Goal: Task Accomplishment & Management: Manage account settings

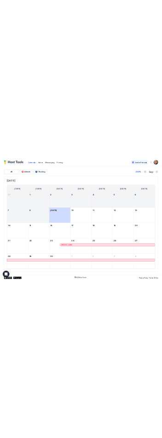
scroll to position [23, 0]
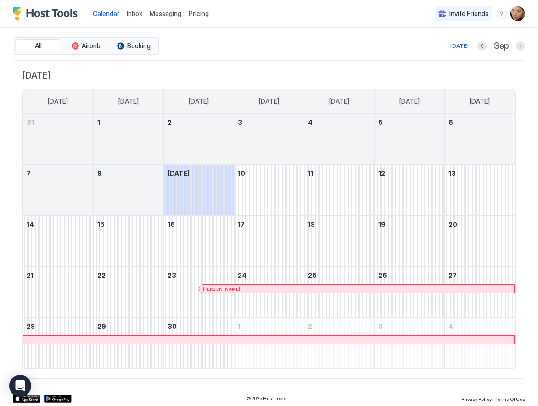
click at [257, 290] on div at bounding box center [256, 288] width 7 height 7
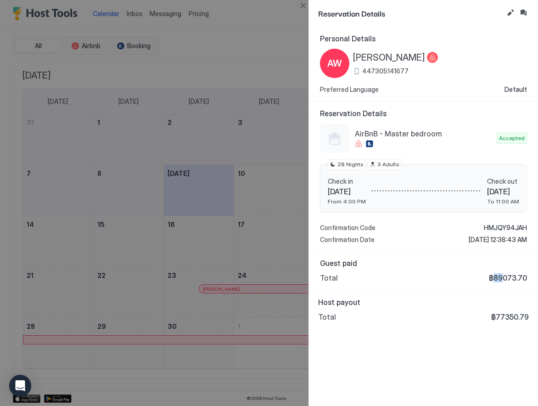
drag, startPoint x: 504, startPoint y: 277, endPoint x: 494, endPoint y: 276, distance: 10.1
click at [494, 276] on span "฿89073.70" at bounding box center [508, 277] width 38 height 9
click at [424, 351] on div "Personal Details AW Alex Williams 447305141677 Preferred Language Default Reser…" at bounding box center [423, 216] width 229 height 379
click at [284, 33] on div at bounding box center [269, 203] width 538 height 406
click at [130, 365] on div at bounding box center [269, 203] width 538 height 406
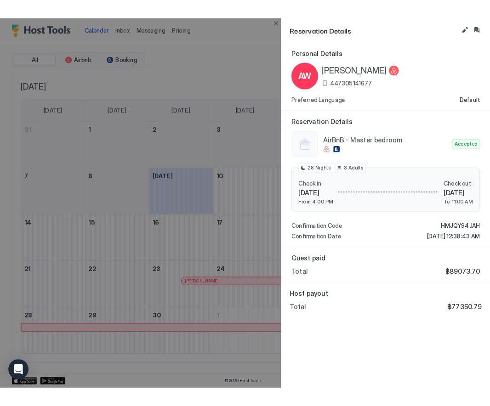
scroll to position [0, 0]
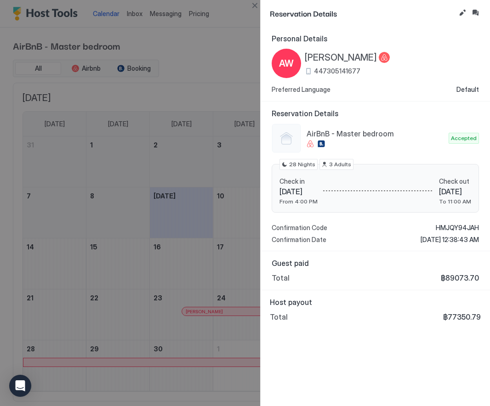
click at [225, 56] on div at bounding box center [245, 203] width 490 height 406
click at [166, 198] on div at bounding box center [245, 203] width 490 height 406
click at [255, 5] on button "Close" at bounding box center [254, 5] width 11 height 11
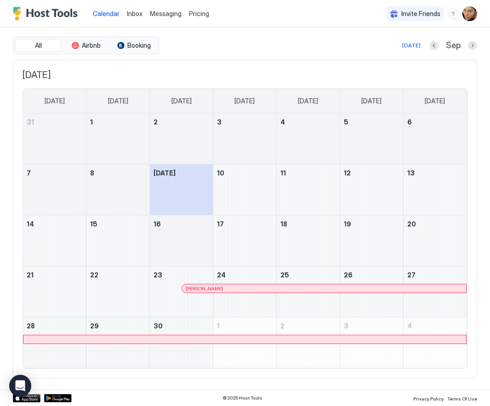
scroll to position [23, 0]
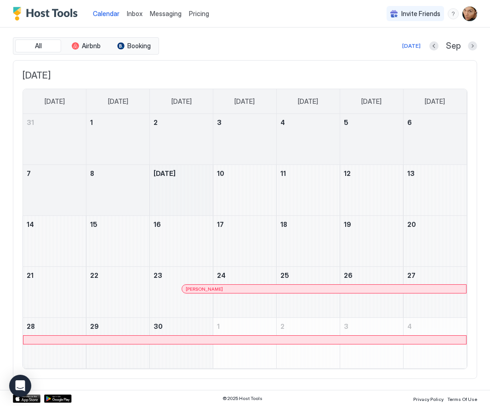
click at [182, 199] on div "September 9, 2025" at bounding box center [181, 190] width 63 height 51
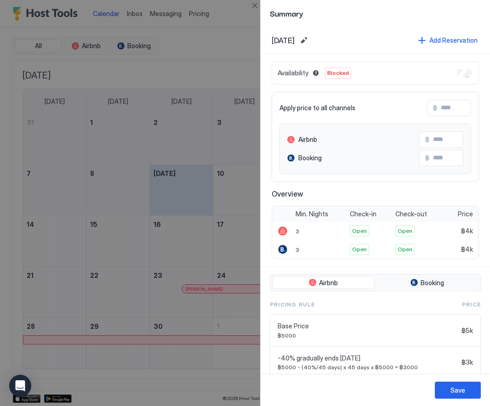
click at [239, 42] on div at bounding box center [245, 203] width 490 height 406
click at [252, 7] on button "Close" at bounding box center [254, 5] width 11 height 11
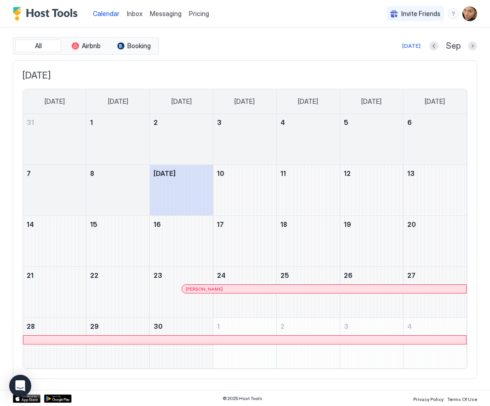
click at [187, 18] on div "Pricing" at bounding box center [199, 14] width 28 height 16
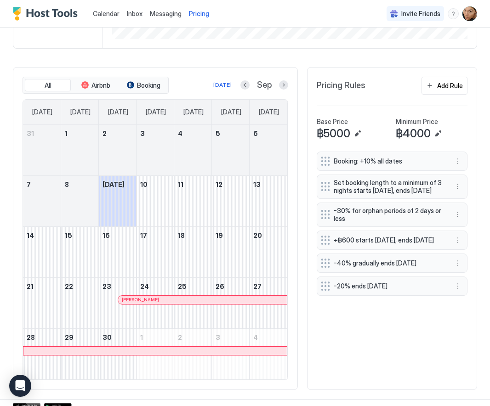
scroll to position [187, 0]
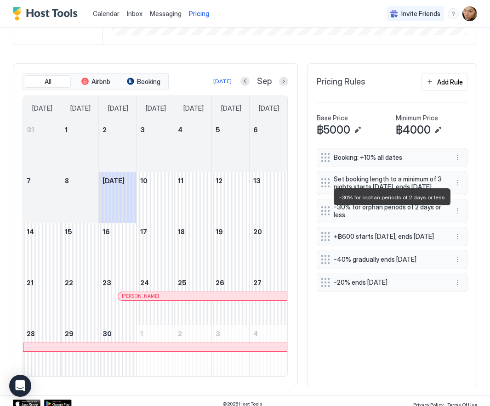
click at [393, 215] on span "-30% for orphan periods of 2 days or less" at bounding box center [388, 211] width 109 height 16
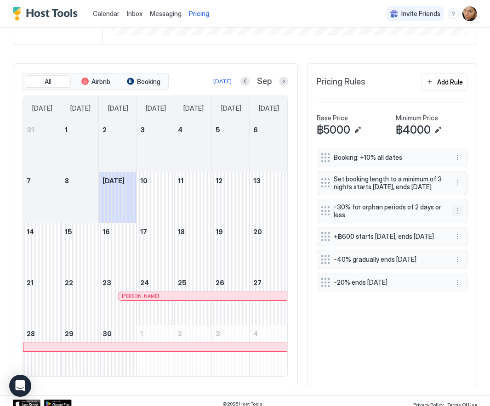
click at [460, 216] on button "More options" at bounding box center [457, 210] width 11 height 11
click at [470, 245] on span "Pause" at bounding box center [474, 245] width 17 height 7
click at [458, 265] on button "More options" at bounding box center [457, 259] width 11 height 11
click at [470, 299] on span "Pause" at bounding box center [474, 298] width 17 height 7
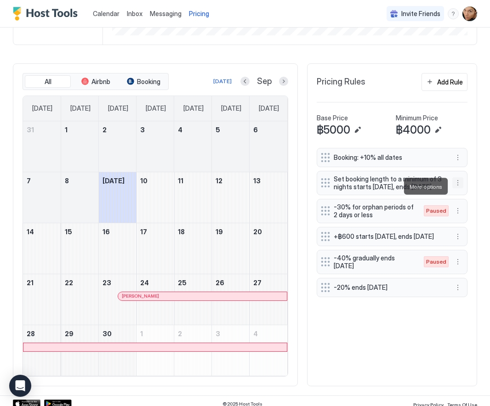
click at [457, 187] on button "More options" at bounding box center [457, 182] width 11 height 11
click at [473, 200] on span "Edit" at bounding box center [471, 199] width 10 height 7
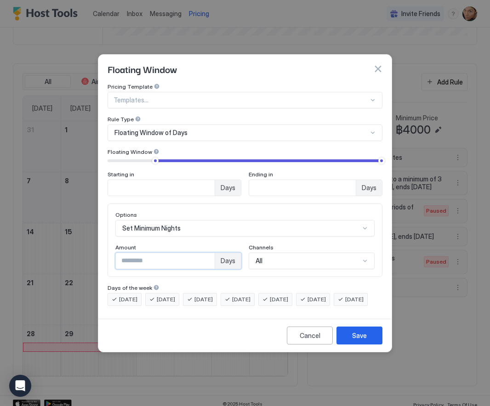
click at [131, 253] on input "*" at bounding box center [165, 261] width 99 height 16
type input "*"
click at [192, 204] on div "Options Set Minimum Nights Amount * Days Channels All" at bounding box center [245, 241] width 275 height 74
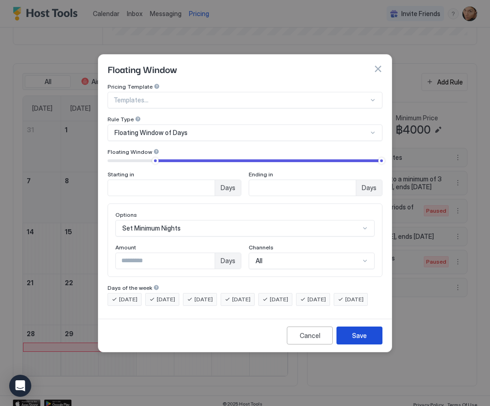
click at [353, 340] on div "Save" at bounding box center [359, 336] width 15 height 10
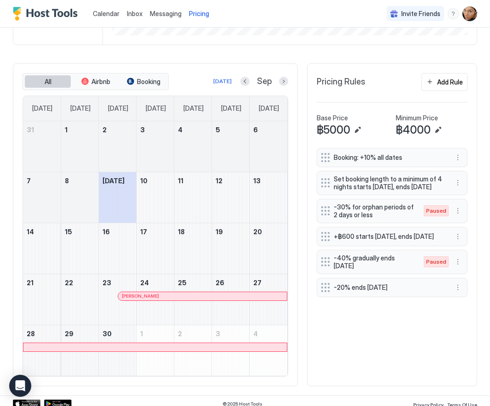
click at [43, 76] on button "All" at bounding box center [48, 81] width 46 height 13
click at [93, 78] on span "Airbnb" at bounding box center [100, 82] width 19 height 8
click at [142, 79] on span "Booking" at bounding box center [148, 82] width 23 height 8
click at [96, 81] on span "Airbnb" at bounding box center [100, 82] width 19 height 8
click at [50, 81] on span "All" at bounding box center [48, 82] width 7 height 8
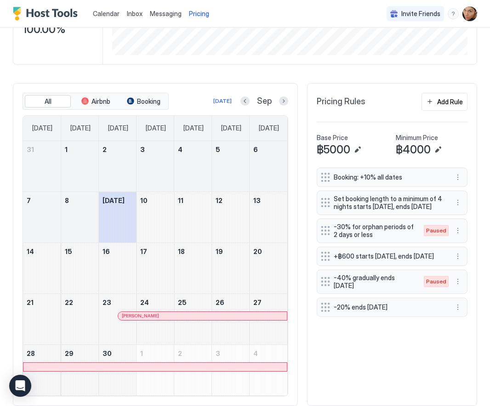
scroll to position [170, 0]
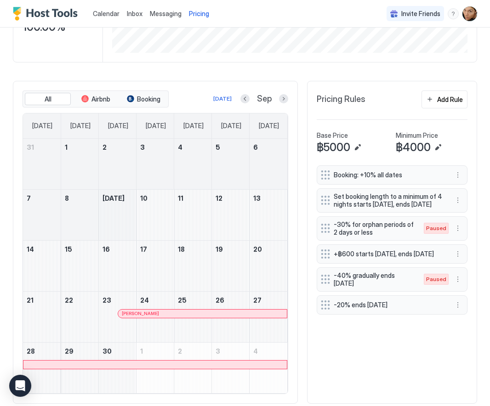
click at [117, 213] on div "September 9, 2025" at bounding box center [117, 215] width 37 height 51
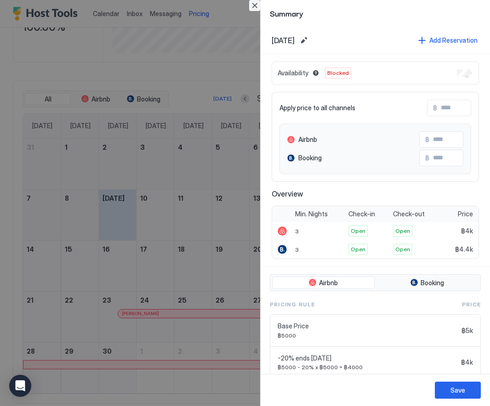
click at [255, 2] on button "Close" at bounding box center [254, 5] width 11 height 11
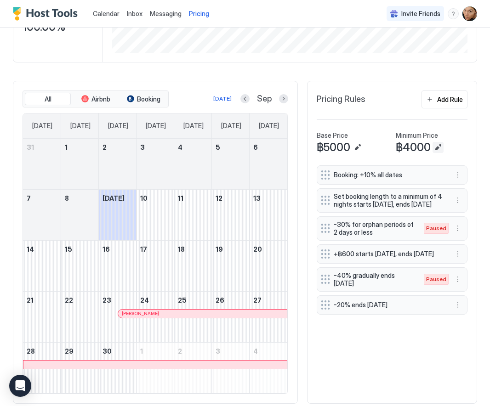
click at [438, 146] on button "Edit" at bounding box center [437, 147] width 11 height 11
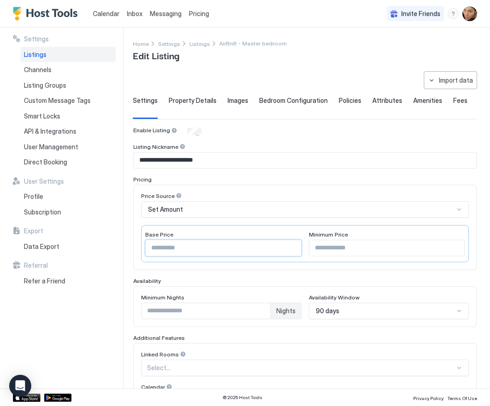
click at [156, 247] on input "****" at bounding box center [223, 248] width 155 height 16
type input "****"
click at [320, 246] on input "****" at bounding box center [386, 248] width 155 height 16
type input "****"
click at [223, 274] on div "**********" at bounding box center [304, 325] width 343 height 396
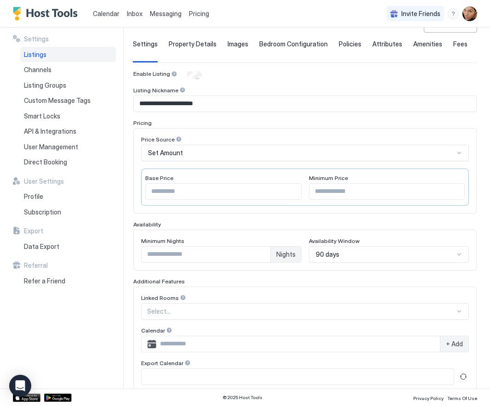
scroll to position [64, 0]
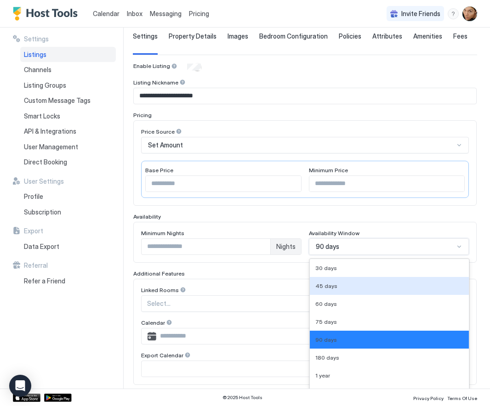
click at [344, 248] on div "45 days, 2 of 9. 9 results available. Use Up and Down to choose options, press …" at bounding box center [389, 246] width 160 height 17
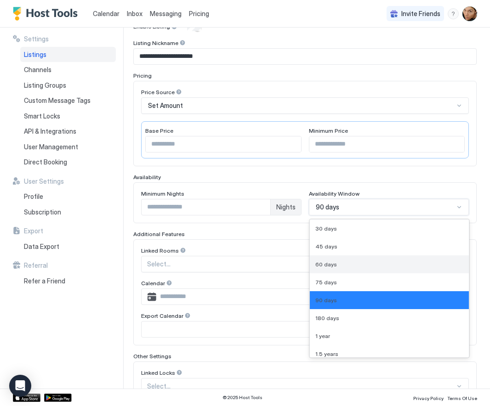
click at [327, 263] on span "60 days" at bounding box center [326, 264] width 22 height 7
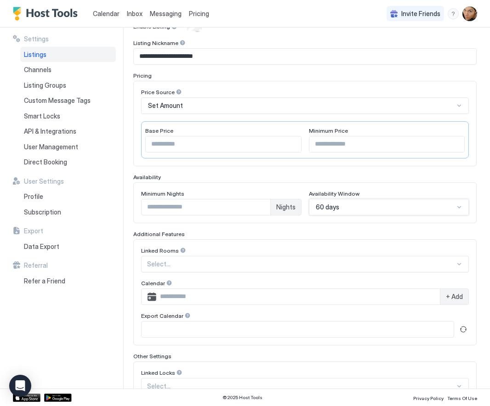
click at [344, 209] on div "60 days" at bounding box center [385, 207] width 139 height 8
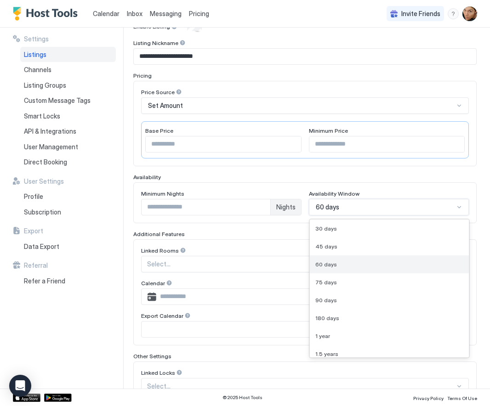
click at [321, 268] on div "60 days" at bounding box center [389, 264] width 159 height 18
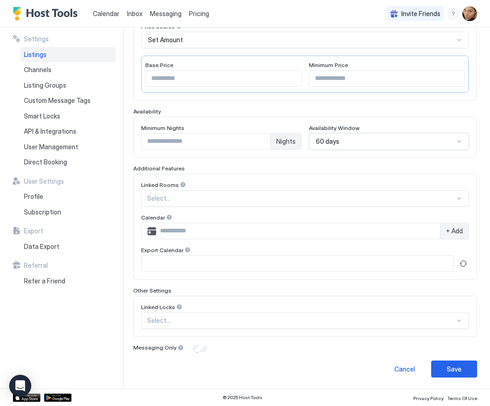
scroll to position [169, 0]
click at [454, 369] on div "Save" at bounding box center [454, 370] width 15 height 10
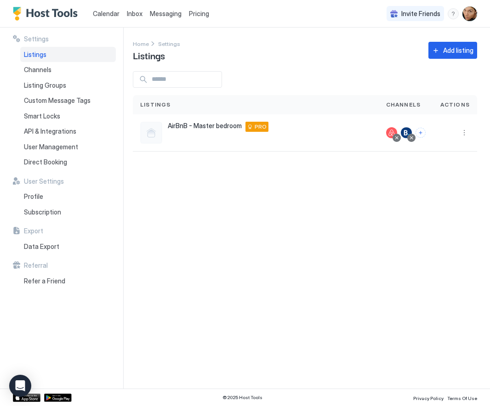
click at [200, 12] on span "Pricing" at bounding box center [199, 14] width 20 height 8
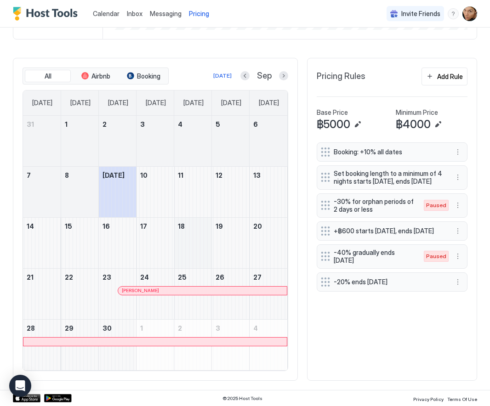
scroll to position [192, 0]
click at [283, 74] on button "Next month" at bounding box center [283, 76] width 9 height 9
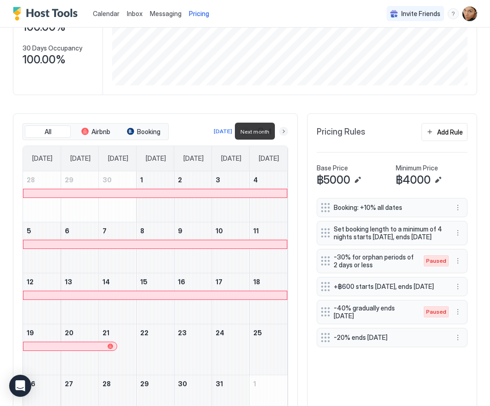
click at [283, 132] on button "Next month" at bounding box center [283, 131] width 9 height 9
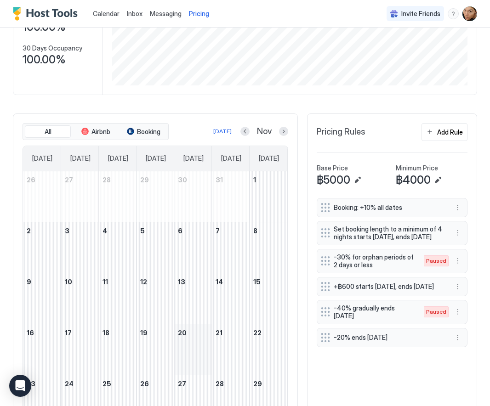
scroll to position [144, 0]
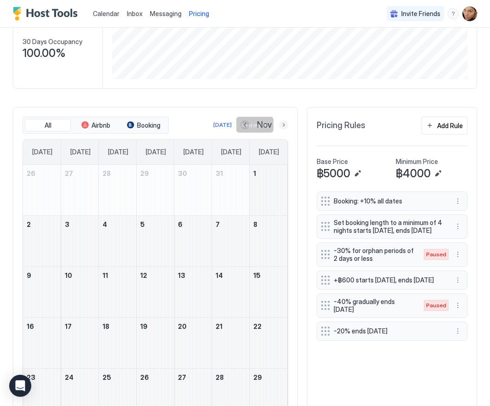
click at [283, 125] on button "Next month" at bounding box center [283, 124] width 9 height 9
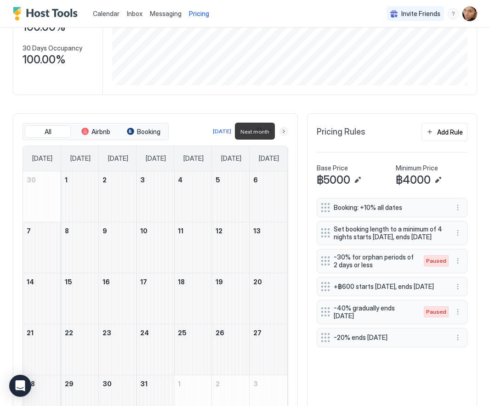
click at [283, 131] on button "Next month" at bounding box center [283, 131] width 9 height 9
click at [282, 133] on button "Next month" at bounding box center [283, 131] width 9 height 9
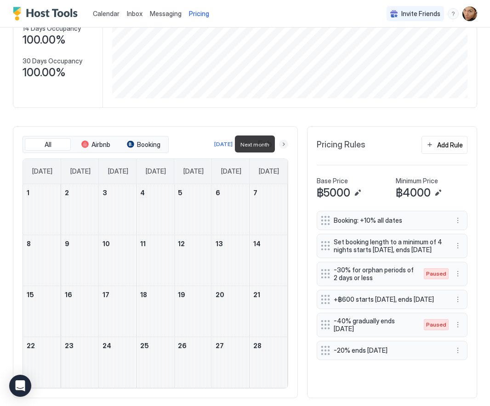
click at [282, 145] on button "Next month" at bounding box center [283, 144] width 9 height 9
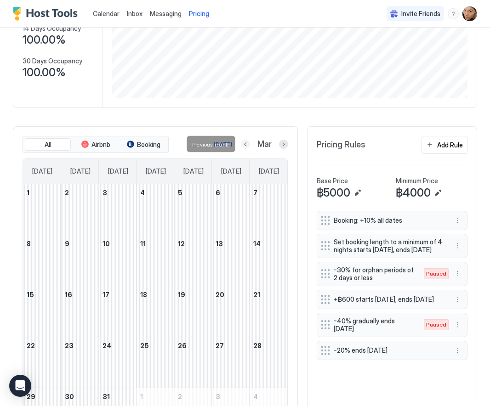
click at [246, 142] on button "Previous month" at bounding box center [245, 144] width 9 height 9
click at [245, 142] on button "Previous month" at bounding box center [245, 144] width 9 height 9
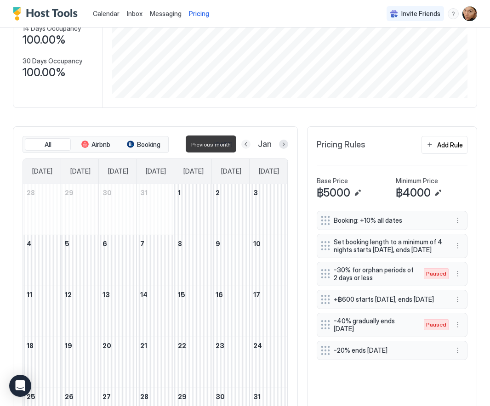
click at [245, 142] on button "Previous month" at bounding box center [245, 144] width 9 height 9
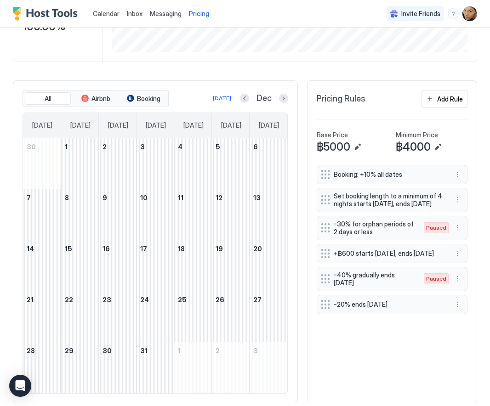
scroll to position [169, 0]
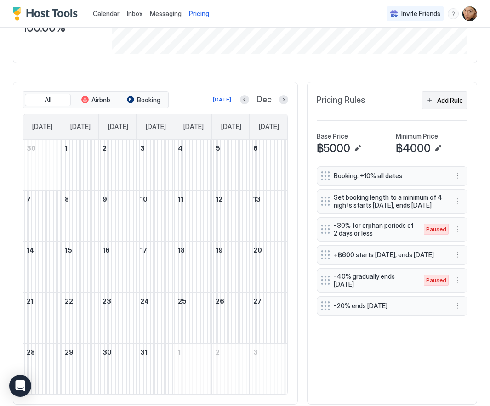
click at [441, 96] on div "Add Rule" at bounding box center [450, 101] width 26 height 10
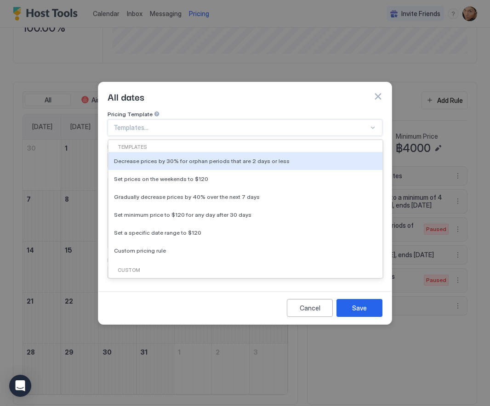
click at [144, 124] on div at bounding box center [240, 128] width 255 height 8
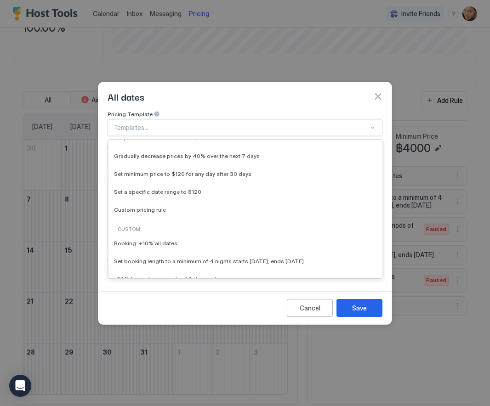
scroll to position [40, 0]
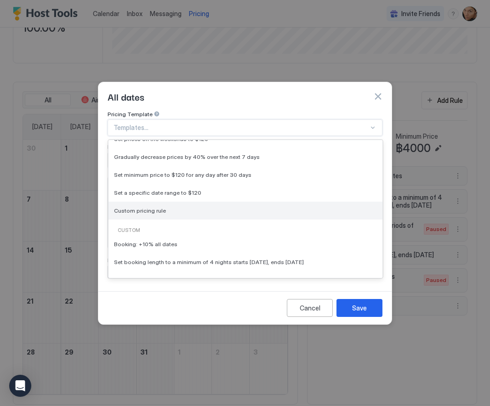
click at [142, 207] on span "Custom pricing rule" at bounding box center [140, 210] width 52 height 7
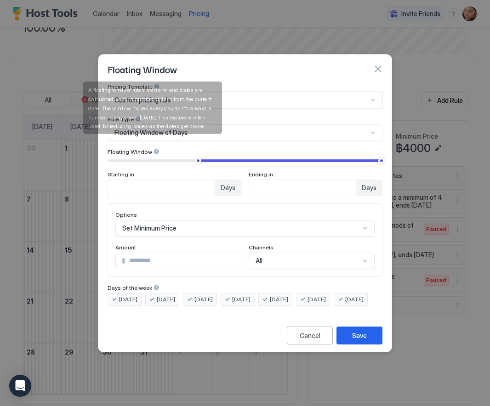
click at [166, 125] on div "A floating window rule's start and end dates are calculated using a number of d…" at bounding box center [152, 107] width 139 height 52
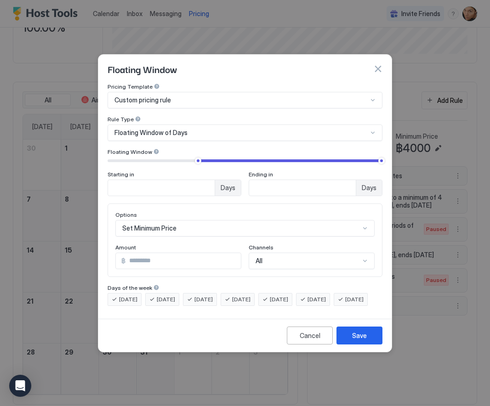
click at [258, 129] on div "Floating Window of Days" at bounding box center [240, 133] width 253 height 8
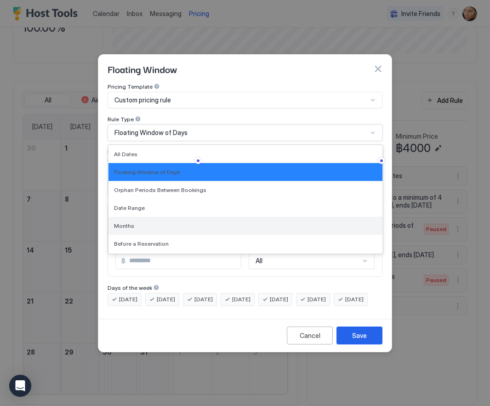
click at [127, 222] on span "Months" at bounding box center [124, 225] width 20 height 7
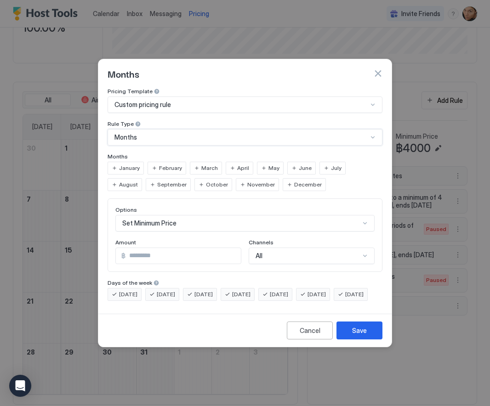
click at [128, 164] on span "January" at bounding box center [129, 168] width 21 height 8
click at [294, 181] on span "December" at bounding box center [308, 185] width 28 height 8
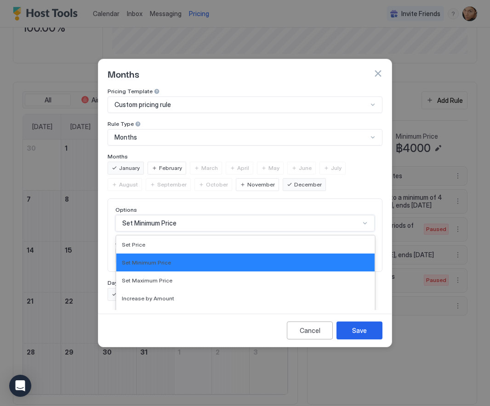
scroll to position [47, 0]
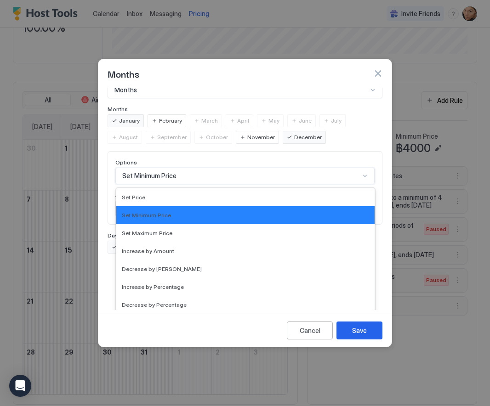
click at [170, 184] on div "Set Minimum Price selected, 2 of 17. 17 results available. Use Up and Down to c…" at bounding box center [244, 176] width 259 height 17
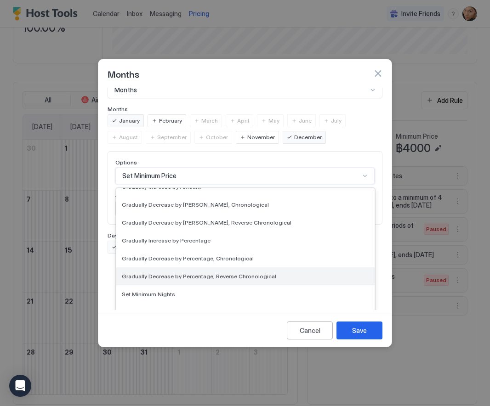
scroll to position [146, 0]
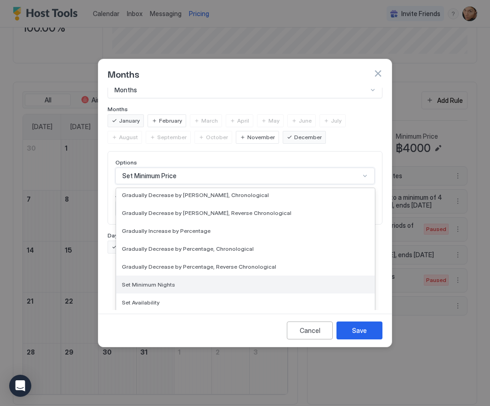
click at [168, 281] on span "Set Minimum Nights" at bounding box center [148, 284] width 53 height 7
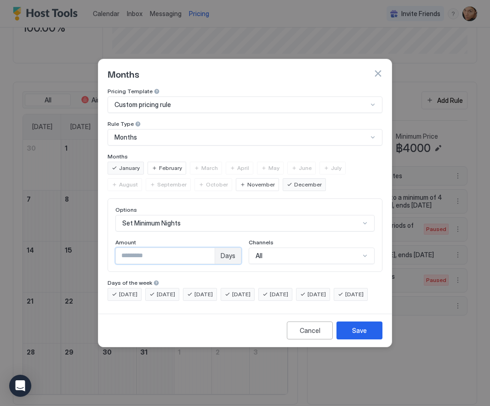
drag, startPoint x: 139, startPoint y: 248, endPoint x: 117, endPoint y: 247, distance: 22.1
click at [117, 248] on input "***" at bounding box center [165, 256] width 99 height 16
type input "**"
click at [209, 279] on div "Days of the week" at bounding box center [245, 283] width 275 height 9
click at [178, 229] on div "Options Set Minimum Nights Amount ** Days Channels All" at bounding box center [244, 235] width 259 height 58
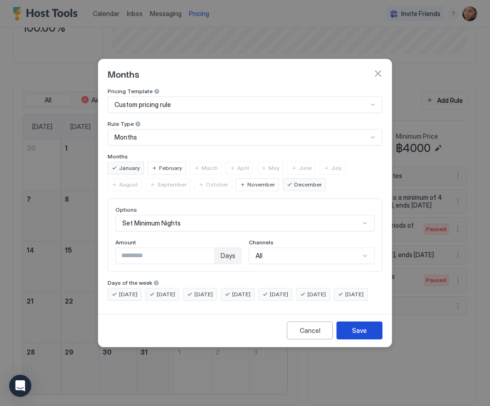
click at [349, 337] on button "Save" at bounding box center [359, 331] width 46 height 18
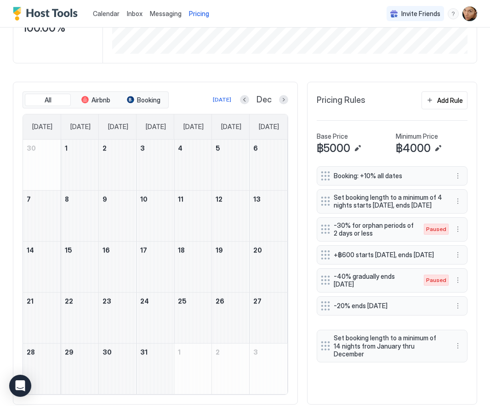
click at [322, 340] on div "Booking: +10% all dates Set booking length to a minimum of 4 nights starts in 1…" at bounding box center [392, 259] width 151 height 186
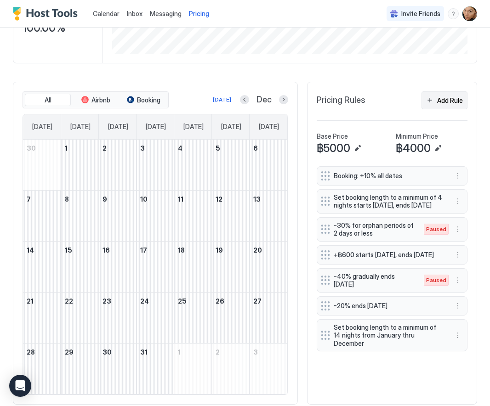
click at [455, 100] on div "Add Rule" at bounding box center [450, 101] width 26 height 10
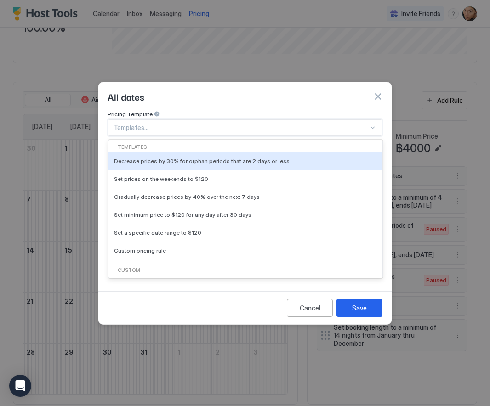
click at [131, 124] on div at bounding box center [240, 128] width 255 height 8
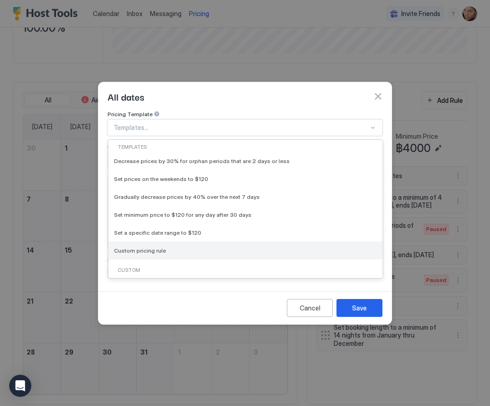
click at [163, 247] on div "Custom pricing rule" at bounding box center [245, 250] width 263 height 7
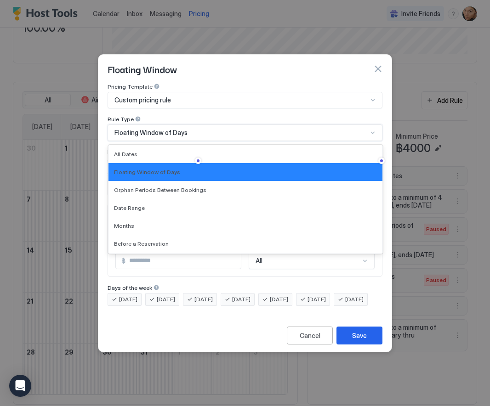
click at [140, 129] on span "Floating Window of Days" at bounding box center [150, 133] width 73 height 8
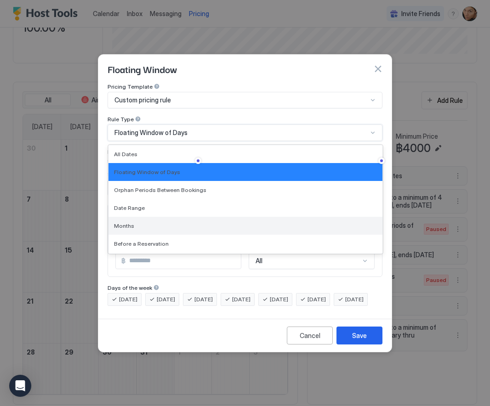
click at [134, 222] on div "Months" at bounding box center [245, 225] width 263 height 7
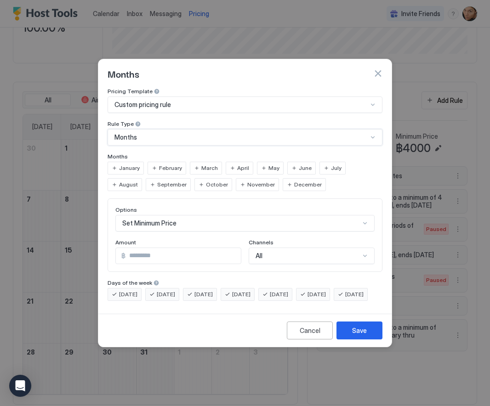
click at [127, 164] on span "January" at bounding box center [129, 168] width 21 height 8
click at [165, 164] on span "February" at bounding box center [170, 168] width 23 height 8
click at [294, 181] on span "December" at bounding box center [308, 185] width 28 height 8
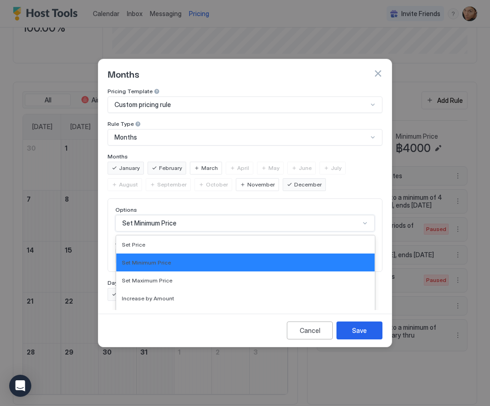
click at [150, 215] on div "Set Minimum Price selected, 2 of 17. 17 results available. Use Up and Down to c…" at bounding box center [244, 223] width 259 height 17
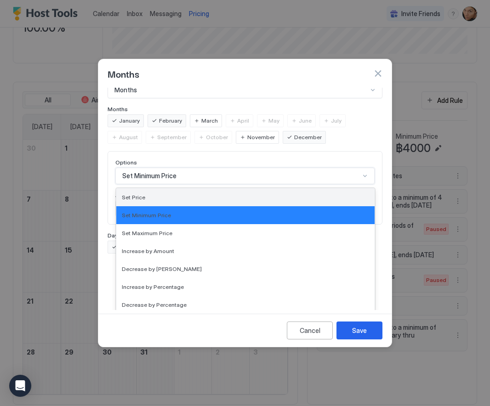
click at [133, 194] on span "Set Price" at bounding box center [133, 197] width 23 height 7
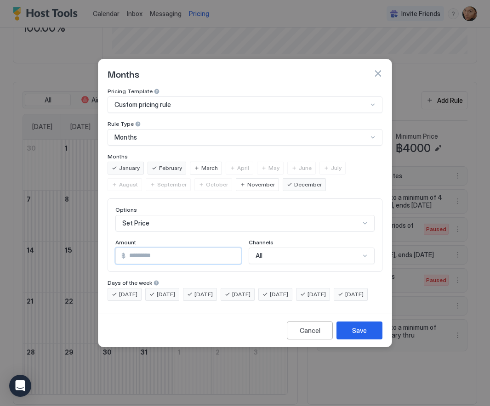
click at [150, 249] on input "***" at bounding box center [182, 256] width 115 height 16
click at [170, 215] on div "Set Price" at bounding box center [244, 223] width 259 height 17
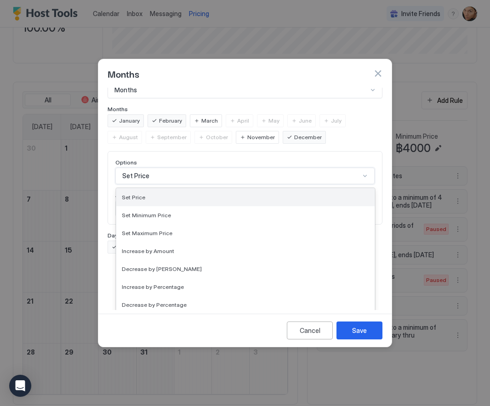
click at [161, 192] on div "Set Price" at bounding box center [245, 197] width 258 height 18
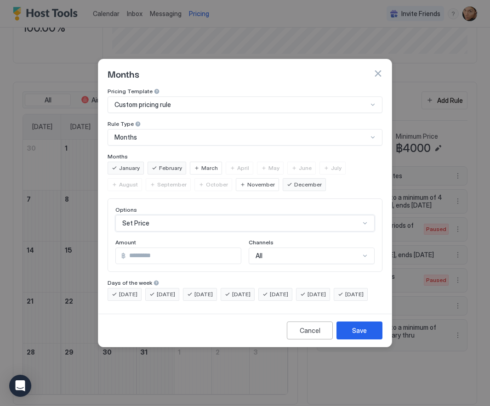
click at [141, 248] on input "***" at bounding box center [182, 256] width 115 height 16
click at [137, 248] on input "****" at bounding box center [182, 256] width 115 height 16
click at [147, 248] on input "****" at bounding box center [182, 256] width 115 height 16
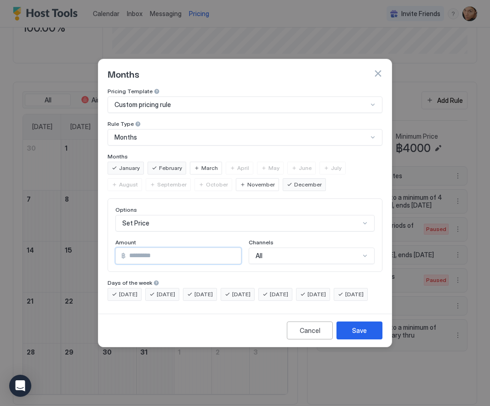
click at [136, 248] on input "****" at bounding box center [182, 256] width 115 height 16
type input "*"
type input "****"
click at [216, 239] on div "Amount" at bounding box center [178, 243] width 126 height 9
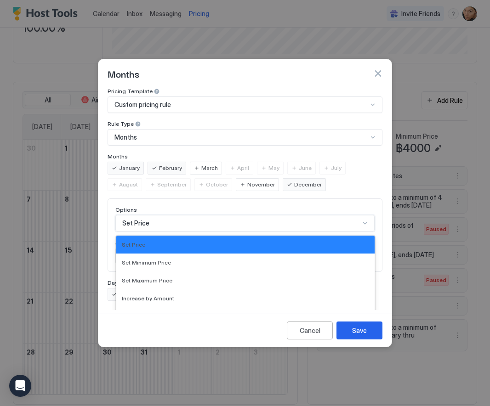
click at [197, 215] on div "Set Price selected, 1 of 17. 17 results available. Use Up and Down to choose op…" at bounding box center [244, 223] width 259 height 17
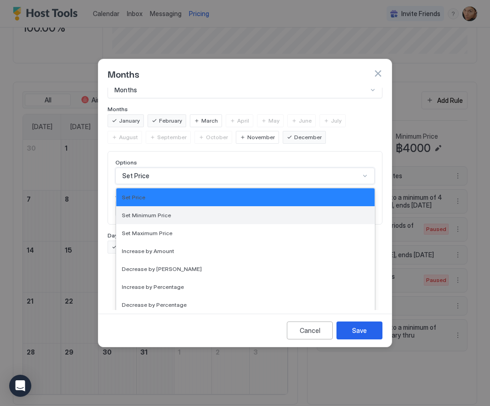
click at [159, 212] on span "Set Minimum Price" at bounding box center [146, 215] width 49 height 7
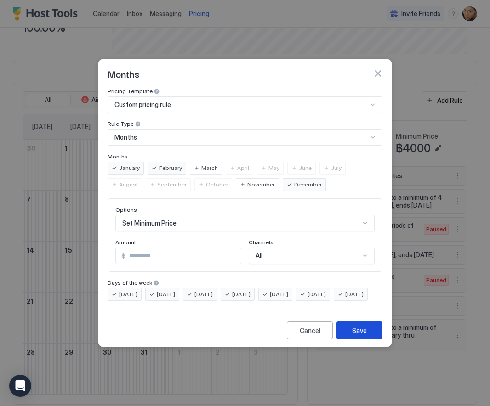
click at [356, 335] on div "Save" at bounding box center [359, 331] width 15 height 10
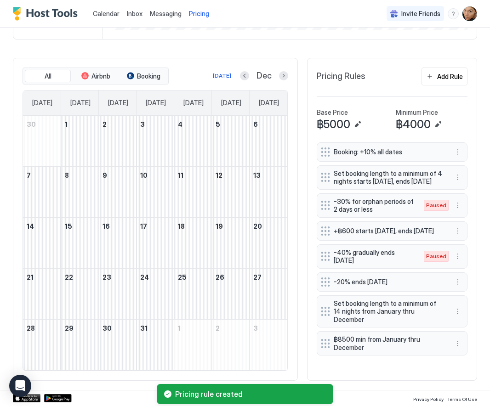
scroll to position [192, 0]
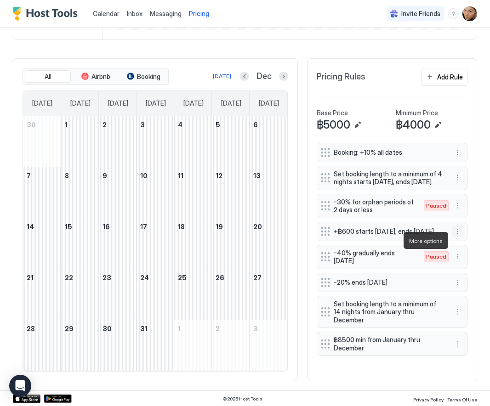
click at [456, 237] on button "More options" at bounding box center [457, 231] width 11 height 11
click at [467, 267] on span "Pause" at bounding box center [474, 268] width 17 height 7
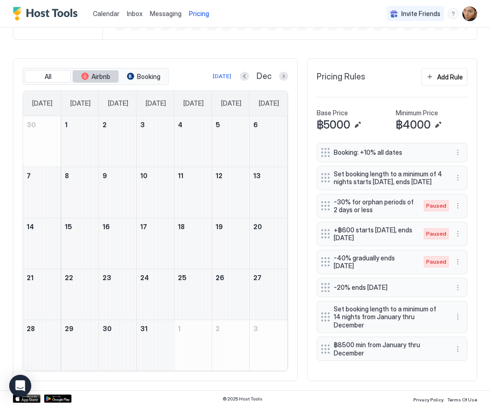
click at [97, 76] on span "Airbnb" at bounding box center [100, 77] width 19 height 8
click at [143, 74] on span "Booking" at bounding box center [148, 77] width 23 height 8
click at [91, 74] on span "Airbnb" at bounding box center [100, 77] width 19 height 8
click at [45, 75] on span "All" at bounding box center [48, 77] width 7 height 8
click at [445, 74] on div "Add Rule" at bounding box center [450, 77] width 26 height 10
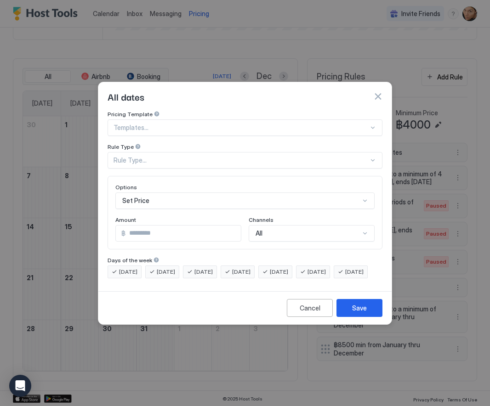
click at [134, 124] on div at bounding box center [240, 128] width 255 height 8
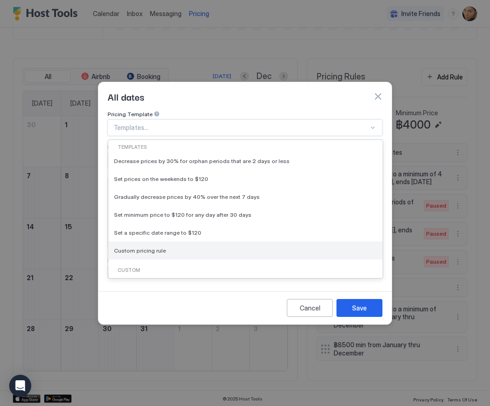
click at [165, 247] on div "Custom pricing rule" at bounding box center [245, 250] width 263 height 7
type input "***"
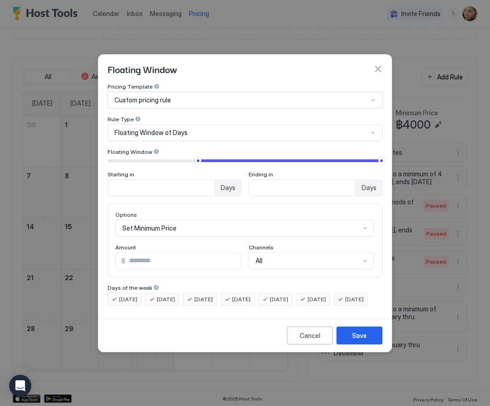
click at [144, 129] on span "Floating Window of Days" at bounding box center [150, 133] width 73 height 8
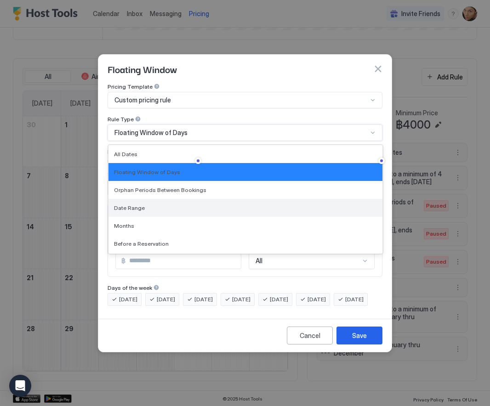
scroll to position [17, 0]
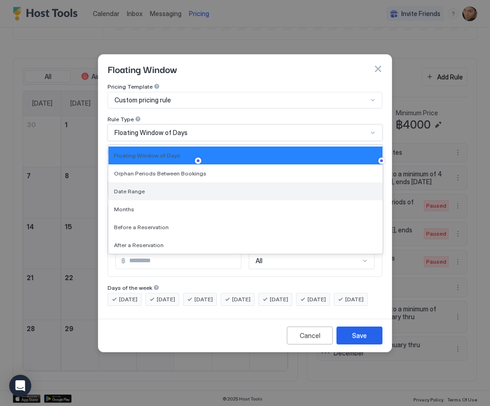
click at [132, 188] on span "Date Range" at bounding box center [129, 191] width 31 height 7
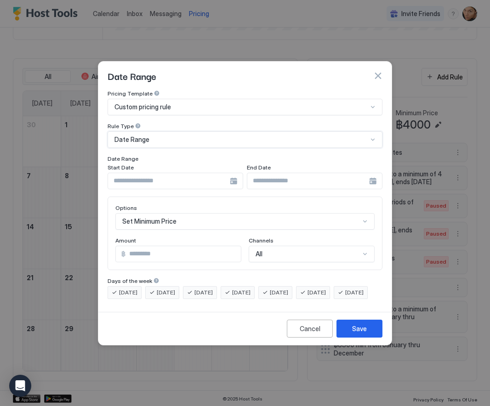
click at [234, 174] on div at bounding box center [176, 181] width 136 height 17
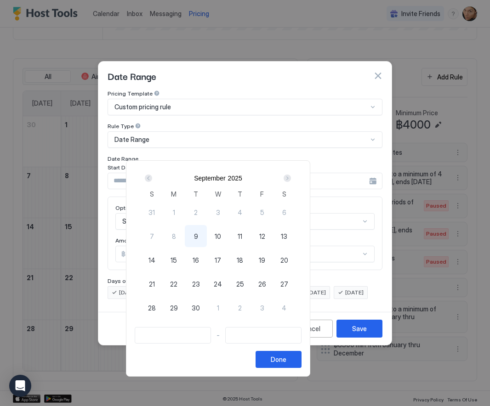
click at [291, 179] on div "Next" at bounding box center [286, 178] width 7 height 7
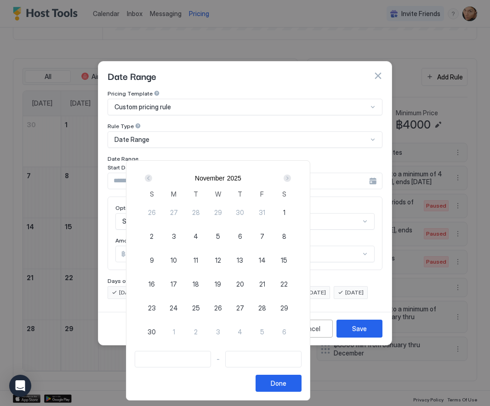
click at [291, 179] on div "Next" at bounding box center [286, 178] width 7 height 7
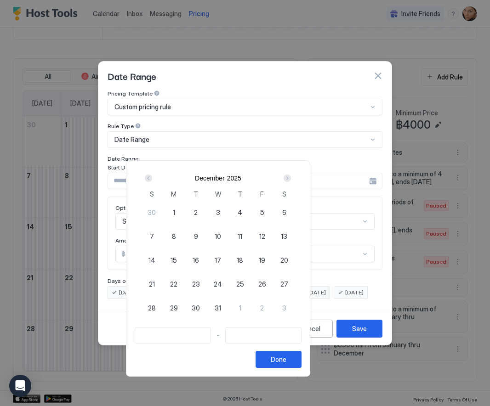
click at [200, 283] on span "23" at bounding box center [196, 284] width 8 height 10
type input "**********"
click at [244, 285] on span "25" at bounding box center [240, 284] width 8 height 10
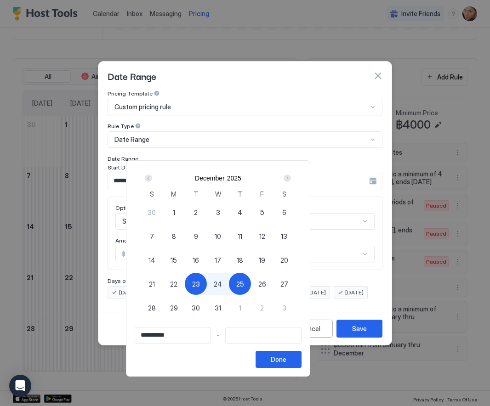
type input "**********"
click at [286, 357] on div "Done" at bounding box center [279, 360] width 16 height 10
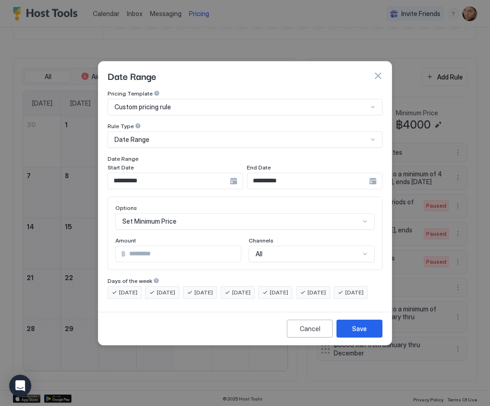
click at [155, 214] on div "Set Minimum Price" at bounding box center [244, 221] width 259 height 17
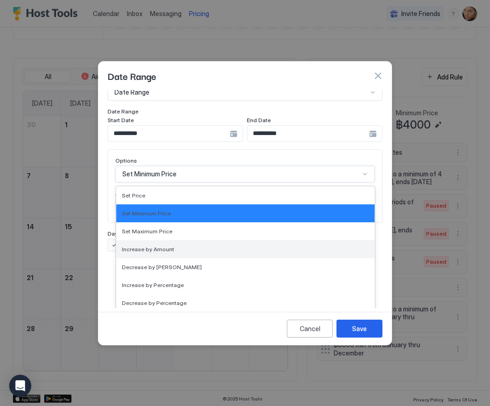
click at [158, 246] on span "Increase by Amount" at bounding box center [148, 249] width 52 height 7
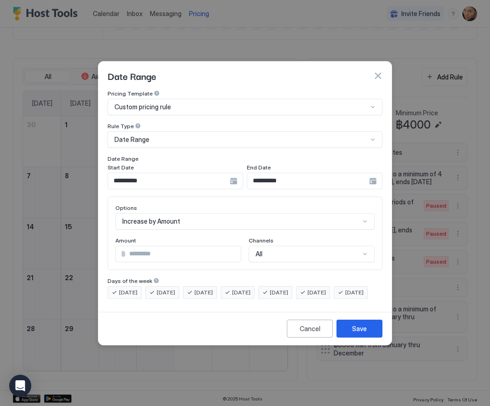
click at [123, 250] on span "฿" at bounding box center [123, 254] width 4 height 8
click at [188, 215] on div "Increase by Amount" at bounding box center [244, 221] width 259 height 17
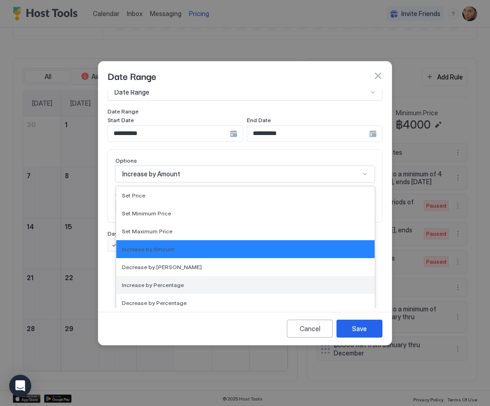
click at [171, 282] on span "Increase by Percentage" at bounding box center [153, 285] width 62 height 7
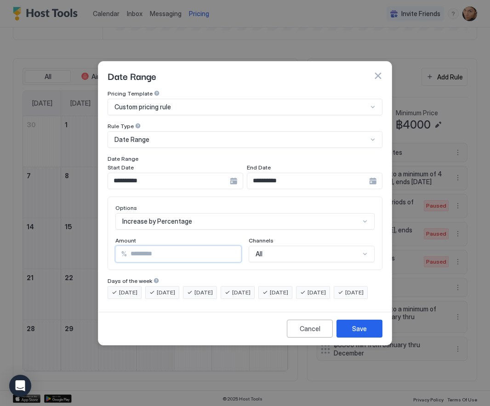
click at [145, 246] on input "***" at bounding box center [184, 254] width 114 height 16
click at [191, 261] on div "Options Increase by Percentage Amount % *** Channels All" at bounding box center [245, 234] width 275 height 74
click at [147, 247] on input "***" at bounding box center [184, 254] width 114 height 16
drag, startPoint x: 143, startPoint y: 246, endPoint x: 130, endPoint y: 245, distance: 13.8
click at [130, 246] on input "***" at bounding box center [184, 254] width 114 height 16
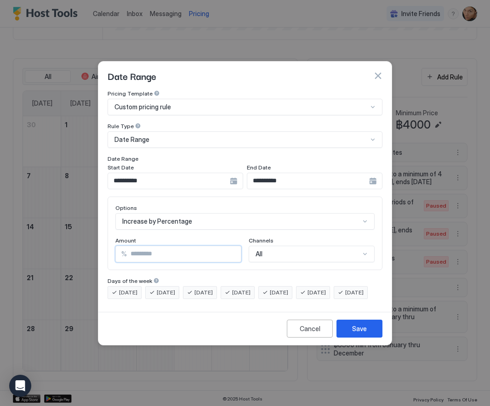
type input "***"
click at [208, 323] on div "Cancel Save" at bounding box center [244, 328] width 293 height 33
click at [355, 334] on div "Save" at bounding box center [359, 329] width 15 height 10
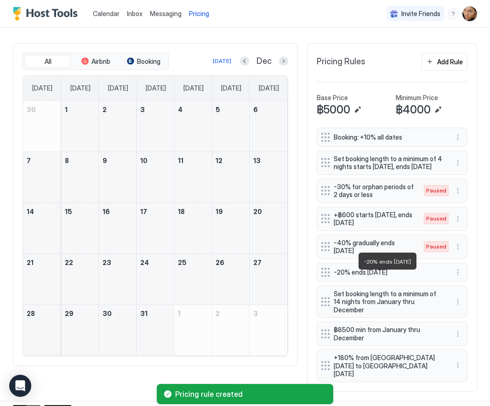
scroll to position [207, 0]
click at [458, 361] on button "More options" at bounding box center [457, 366] width 11 height 11
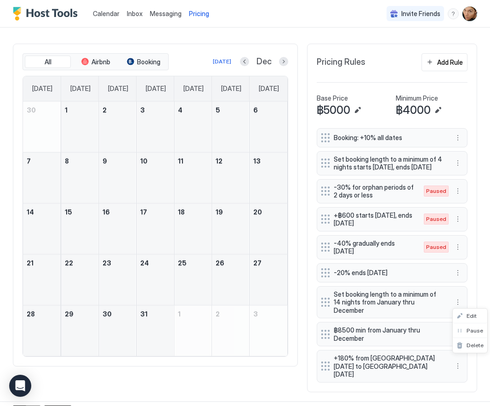
click at [472, 361] on div at bounding box center [245, 203] width 490 height 406
click at [447, 61] on div "Add Rule" at bounding box center [450, 62] width 26 height 10
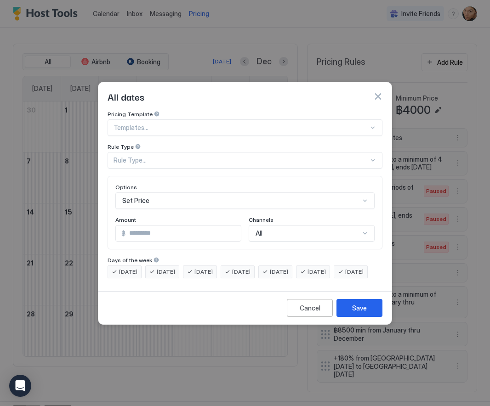
click at [121, 124] on div at bounding box center [240, 128] width 255 height 8
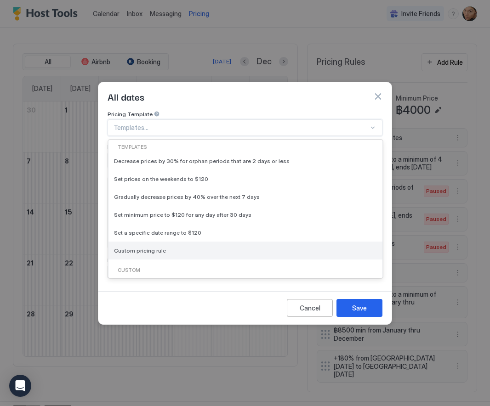
click at [155, 247] on span "Custom pricing rule" at bounding box center [140, 250] width 52 height 7
type input "***"
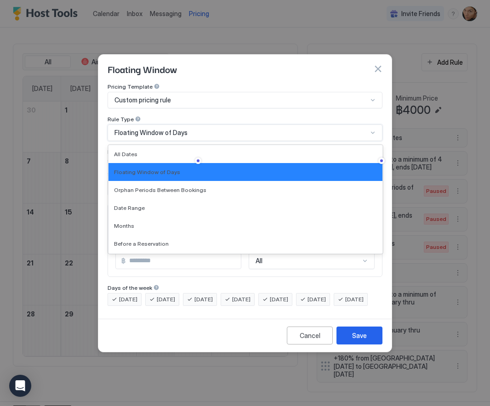
click at [158, 129] on span "Floating Window of Days" at bounding box center [150, 133] width 73 height 8
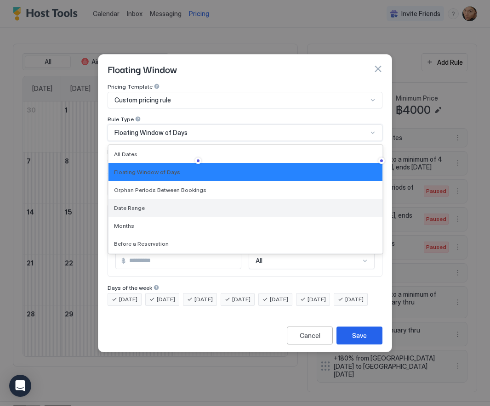
click at [145, 204] on div "Date Range" at bounding box center [245, 207] width 263 height 7
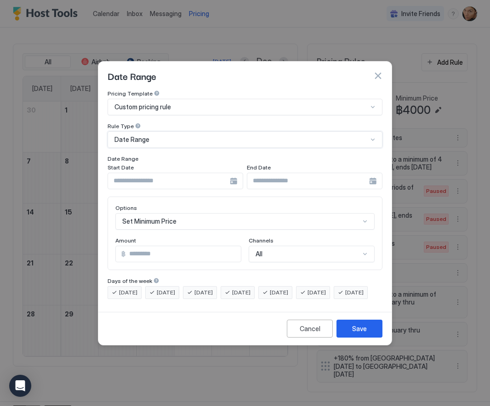
click at [155, 173] on input "Input Field" at bounding box center [169, 181] width 122 height 16
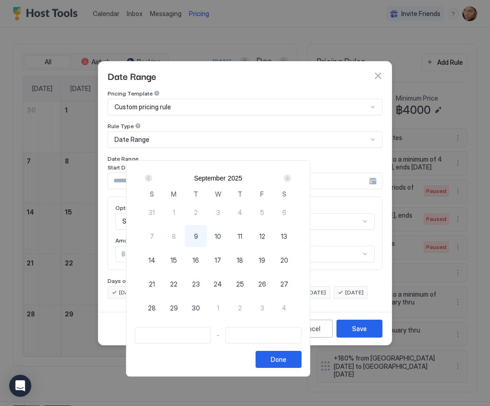
click at [291, 178] on div "Next" at bounding box center [286, 178] width 7 height 7
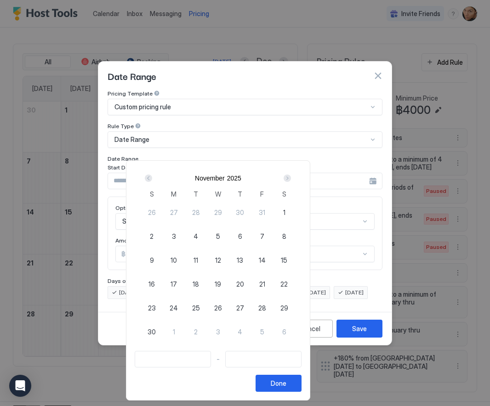
click at [291, 178] on div "Next" at bounding box center [286, 178] width 7 height 7
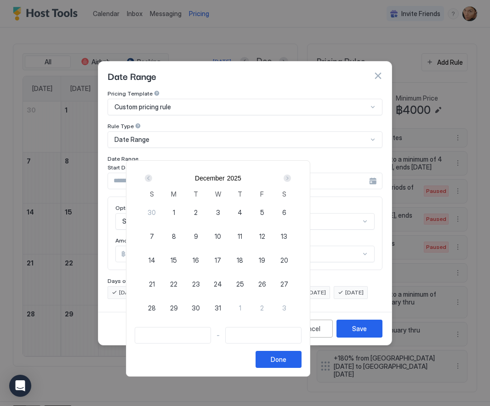
click at [221, 308] on span "31" at bounding box center [218, 308] width 6 height 10
type input "**********"
click at [251, 307] on div "1" at bounding box center [240, 308] width 22 height 22
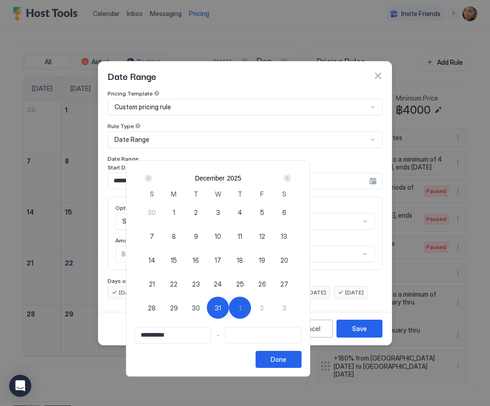
type input "**********"
click at [301, 359] on button "Done" at bounding box center [278, 359] width 46 height 17
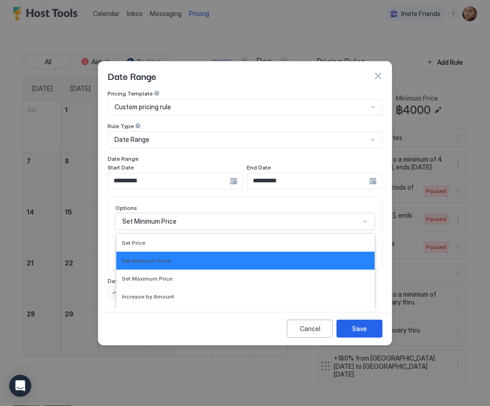
click at [151, 218] on div "Set Minimum Price selected, 2 of 17. 17 results available. Use Up and Down to c…" at bounding box center [244, 221] width 259 height 17
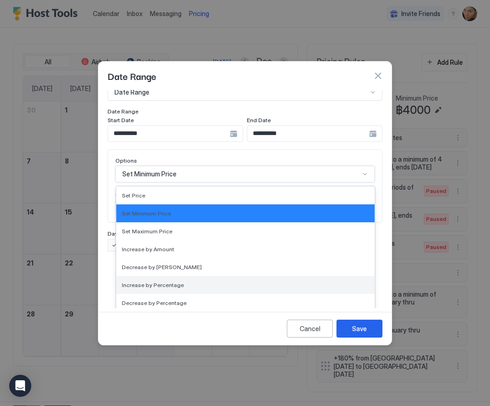
click at [167, 276] on div "Increase by Percentage" at bounding box center [245, 285] width 258 height 18
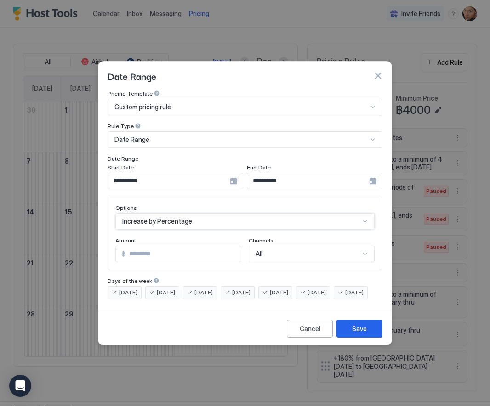
scroll to position [0, 0]
click at [146, 246] on input "***" at bounding box center [184, 254] width 114 height 16
type input "***"
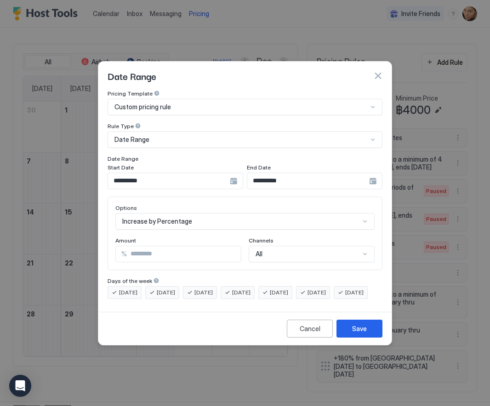
click at [202, 262] on div "**********" at bounding box center [245, 194] width 275 height 209
click at [360, 334] on div "Save" at bounding box center [359, 329] width 15 height 10
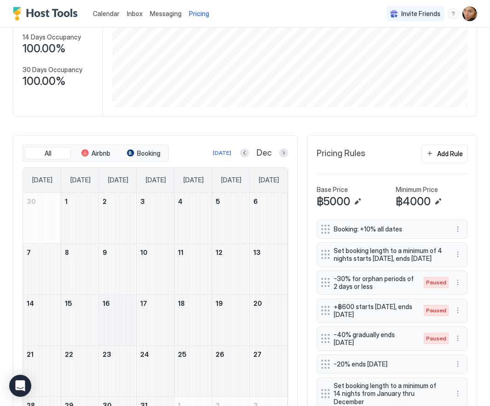
scroll to position [112, 0]
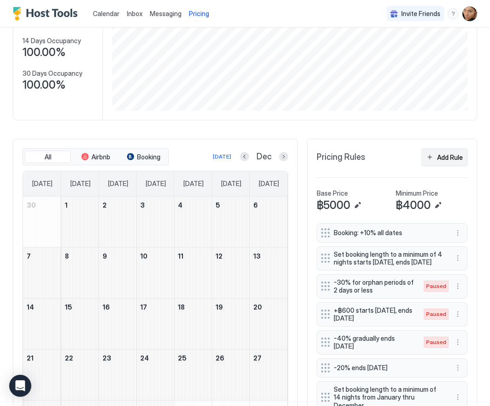
click at [451, 153] on div "Add Rule" at bounding box center [450, 158] width 26 height 10
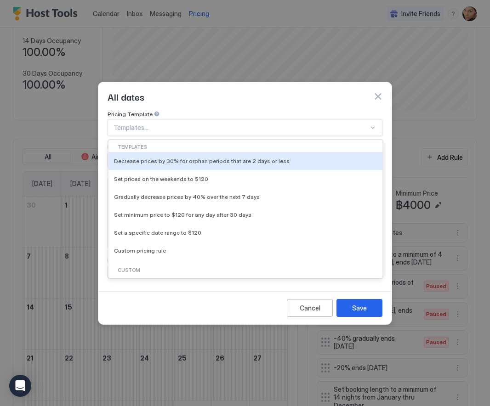
click at [132, 124] on div at bounding box center [240, 128] width 255 height 8
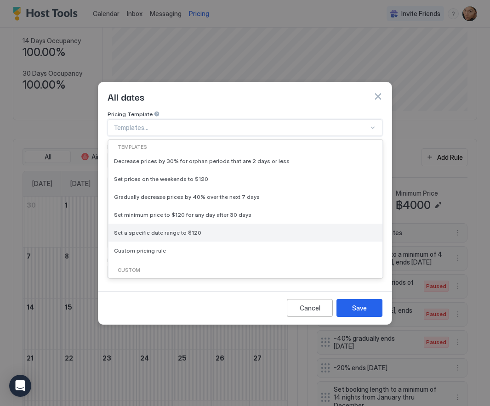
scroll to position [0, 0]
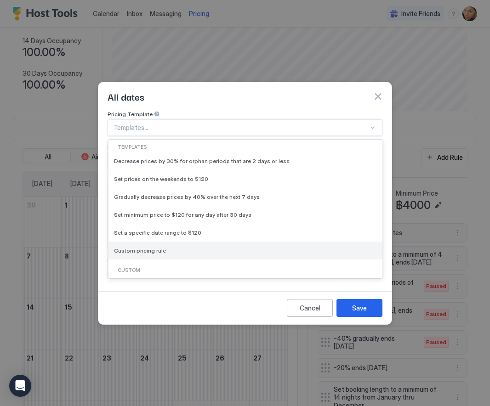
click at [145, 247] on span "Custom pricing rule" at bounding box center [140, 250] width 52 height 7
type input "***"
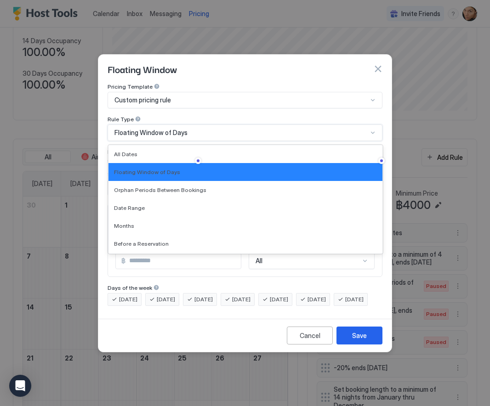
click at [162, 129] on span "Floating Window of Days" at bounding box center [150, 133] width 73 height 8
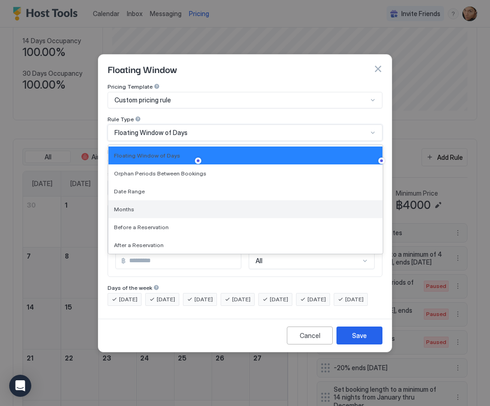
scroll to position [17, 0]
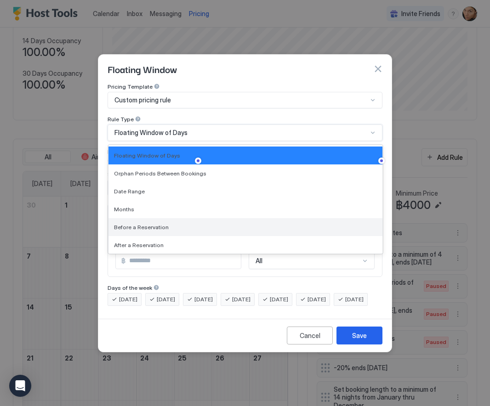
click at [147, 224] on span "Before a Reservation" at bounding box center [141, 227] width 55 height 7
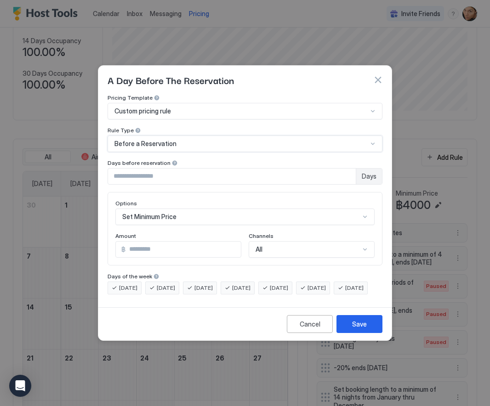
type input "*"
click at [347, 169] on input "*" at bounding box center [232, 177] width 248 height 16
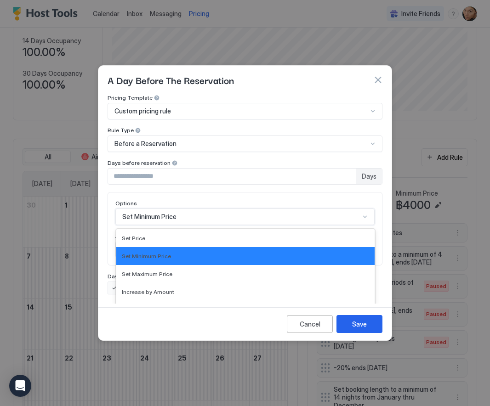
click at [182, 209] on div "Set Minimum Price selected, 2 of 17. 17 results available. Use Up and Down to c…" at bounding box center [244, 217] width 259 height 17
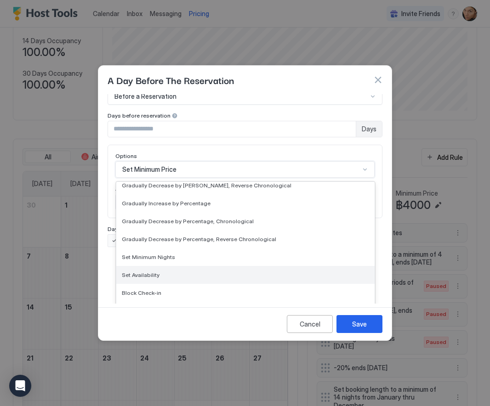
scroll to position [167, 0]
click at [148, 272] on span "Set Availability" at bounding box center [141, 275] width 38 height 7
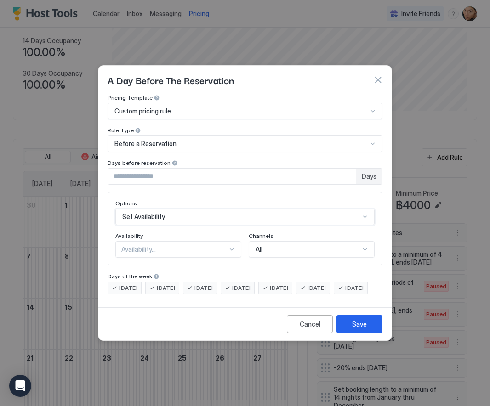
scroll to position [0, 0]
click at [154, 245] on div "Availability..." at bounding box center [174, 249] width 106 height 8
click at [145, 280] on div "Blocked" at bounding box center [178, 289] width 125 height 18
click at [159, 140] on span "Before a Reservation" at bounding box center [145, 144] width 62 height 8
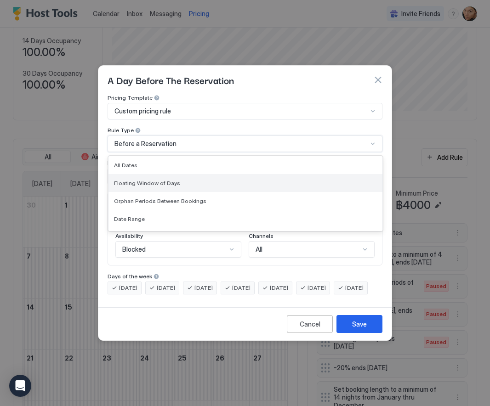
click at [166, 180] on span "Floating Window of Days" at bounding box center [147, 183] width 66 height 7
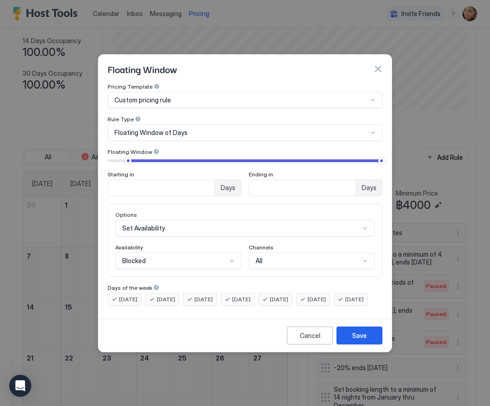
type input "*"
drag, startPoint x: 198, startPoint y: 151, endPoint x: 98, endPoint y: 153, distance: 99.3
click at [98, 153] on div "Pricing Template Custom pricing rule Rule Type Floating Window of Days Floating…" at bounding box center [244, 199] width 293 height 232
type input "*"
drag, startPoint x: 381, startPoint y: 154, endPoint x: 111, endPoint y: 155, distance: 270.1
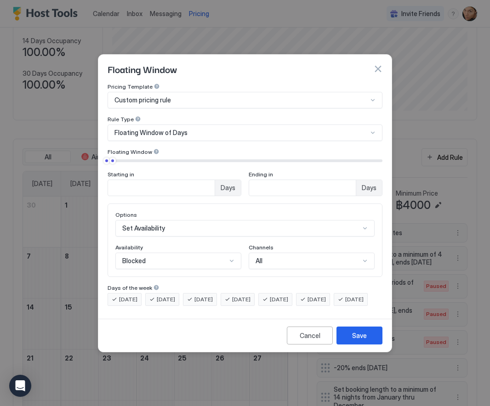
click at [111, 158] on div at bounding box center [112, 161] width 6 height 6
click at [354, 340] on div "Save" at bounding box center [359, 336] width 15 height 10
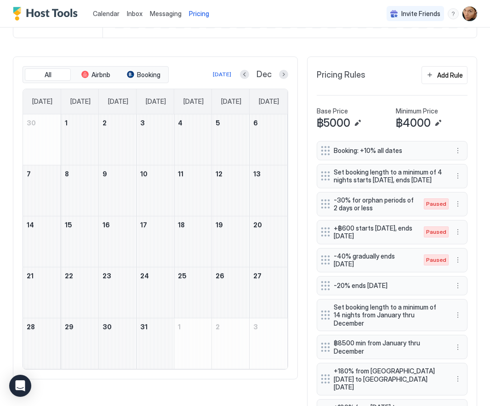
scroll to position [193, 0]
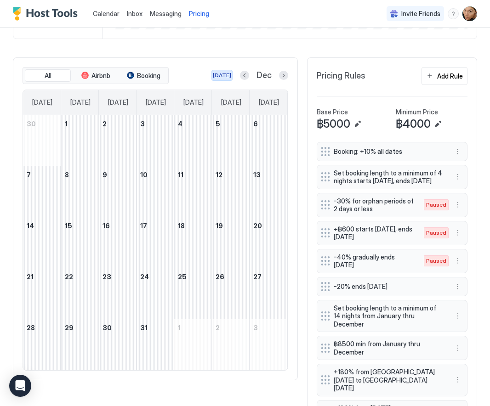
click at [222, 76] on div "Today" at bounding box center [222, 75] width 18 height 8
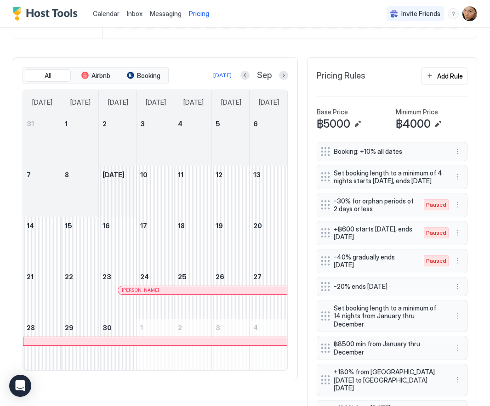
click at [112, 185] on div "September 9, 2025" at bounding box center [117, 191] width 37 height 51
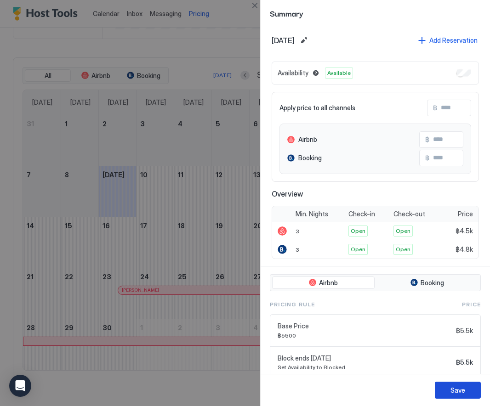
click at [454, 389] on div "Save" at bounding box center [457, 390] width 15 height 10
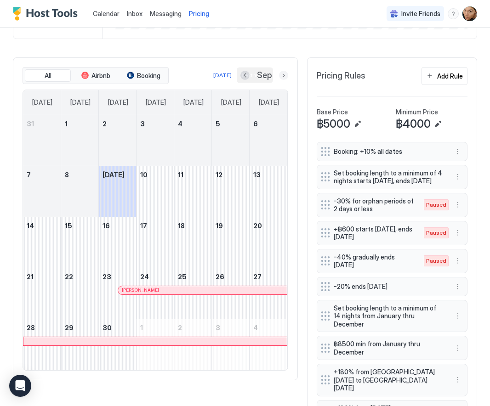
click at [284, 78] on button "Next month" at bounding box center [283, 75] width 9 height 9
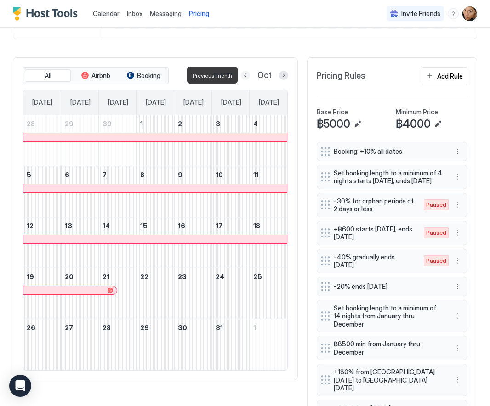
click at [247, 74] on button "Previous month" at bounding box center [245, 75] width 9 height 9
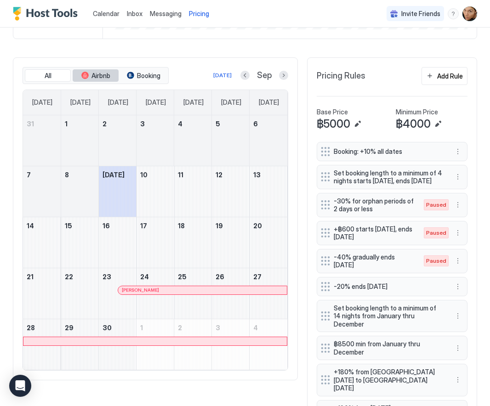
click at [99, 76] on span "Airbnb" at bounding box center [100, 76] width 19 height 8
click at [144, 75] on span "Booking" at bounding box center [148, 76] width 23 height 8
click at [49, 80] on button "All" at bounding box center [48, 75] width 46 height 13
click at [48, 74] on span "All" at bounding box center [48, 76] width 7 height 8
click at [282, 74] on button "Next month" at bounding box center [283, 75] width 9 height 9
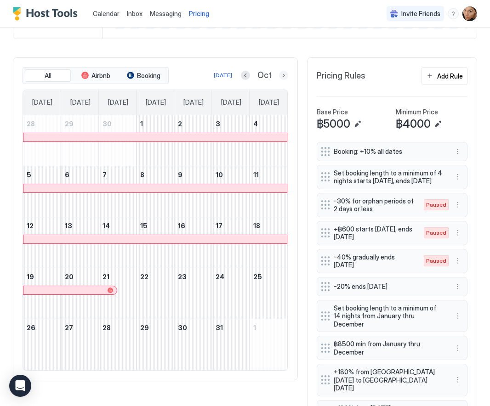
click at [283, 75] on button "Next month" at bounding box center [283, 75] width 9 height 9
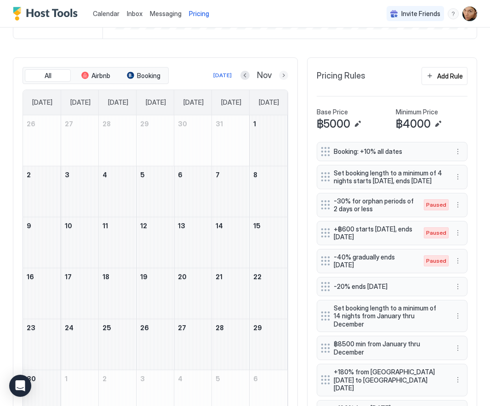
click at [283, 75] on button "Next month" at bounding box center [283, 75] width 9 height 9
click at [245, 77] on button "Previous month" at bounding box center [245, 75] width 9 height 9
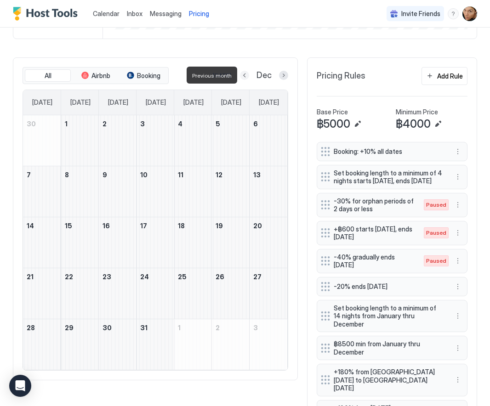
click at [245, 77] on button "Previous month" at bounding box center [244, 75] width 9 height 9
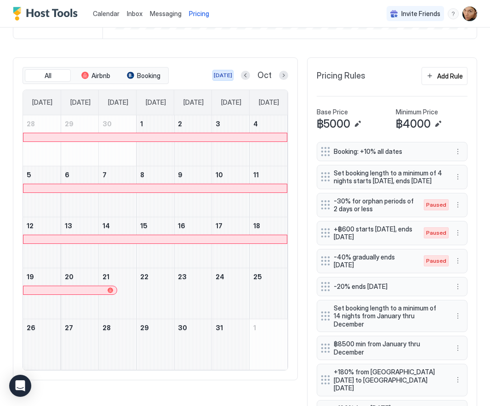
click at [226, 74] on div "Today" at bounding box center [223, 75] width 18 height 8
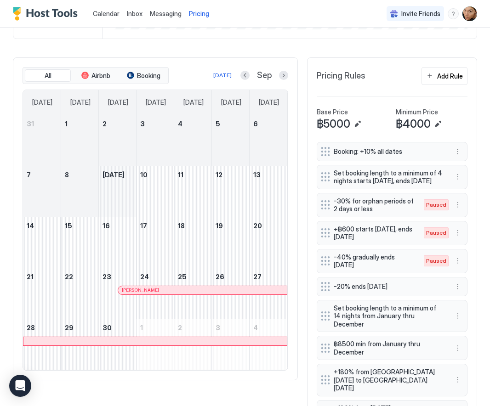
click at [123, 190] on div "September 9, 2025" at bounding box center [117, 191] width 37 height 51
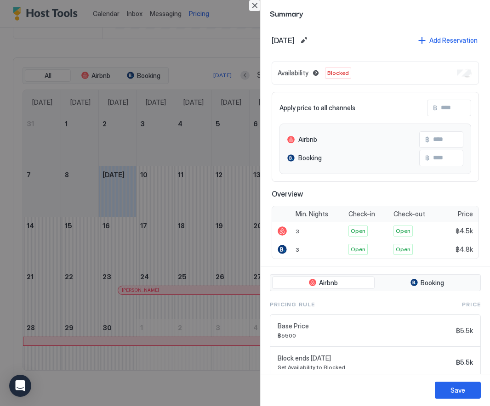
click at [256, 5] on button "Close" at bounding box center [254, 5] width 11 height 11
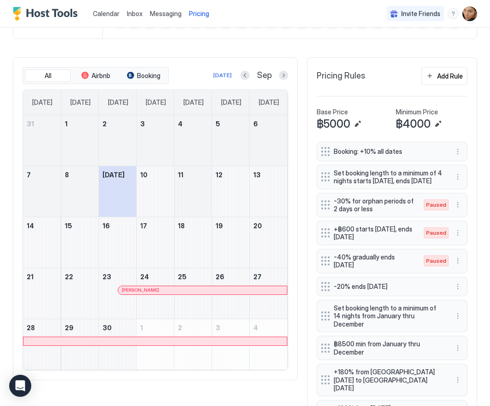
click at [185, 188] on div "September 11, 2025" at bounding box center [192, 191] width 37 height 51
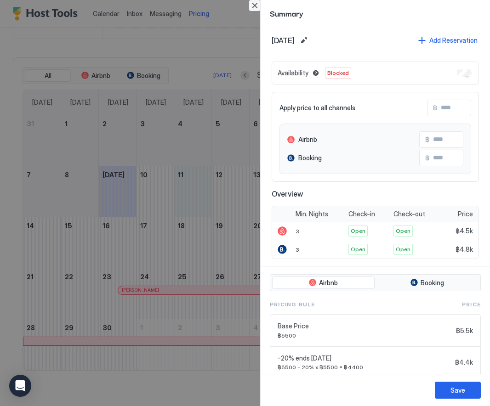
click at [255, 6] on button "Close" at bounding box center [254, 5] width 11 height 11
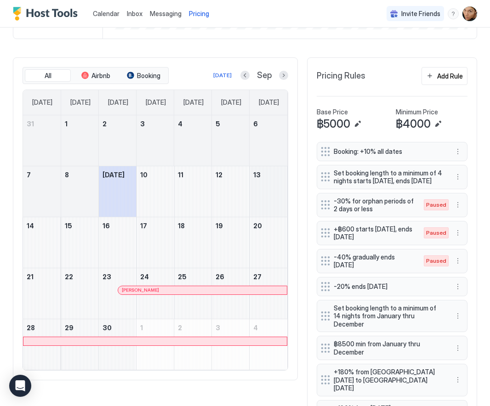
click at [266, 184] on div "September 13, 2025" at bounding box center [268, 191] width 38 height 51
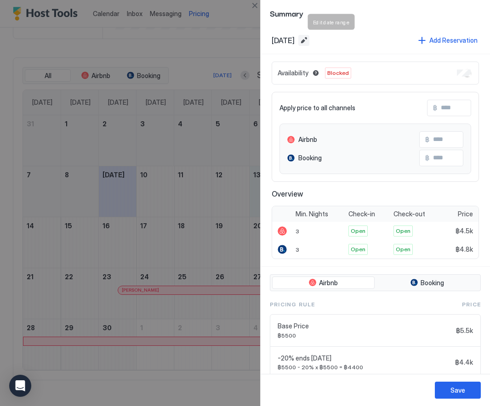
click at [309, 39] on button "Edit date range" at bounding box center [303, 40] width 11 height 11
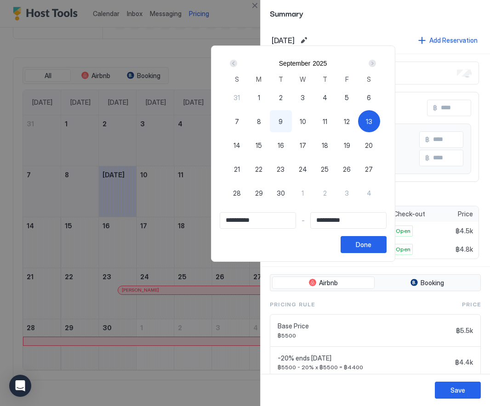
click at [372, 223] on input "**********" at bounding box center [348, 221] width 75 height 16
click at [375, 221] on input "**********" at bounding box center [348, 221] width 75 height 16
drag, startPoint x: 372, startPoint y: 220, endPoint x: 379, endPoint y: 220, distance: 6.4
click at [379, 220] on input "**********" at bounding box center [348, 221] width 75 height 16
click at [380, 220] on input "**********" at bounding box center [348, 221] width 75 height 16
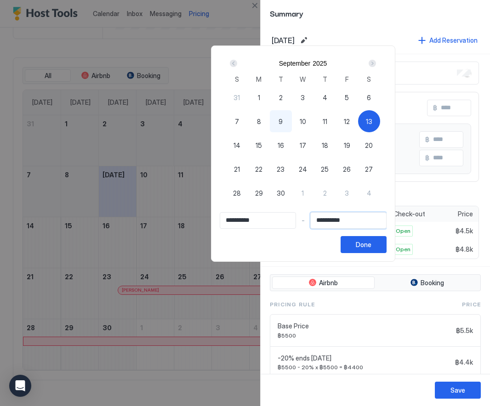
click at [376, 63] on div "Next" at bounding box center [371, 63] width 7 height 7
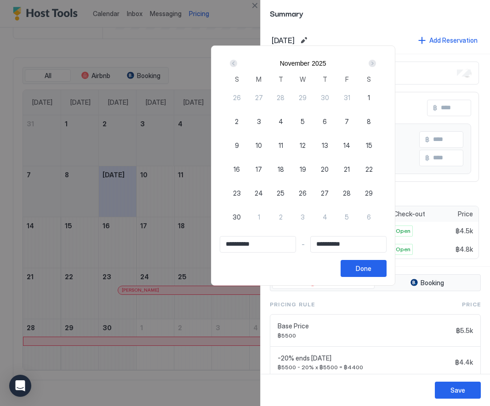
click at [376, 63] on div "Next" at bounding box center [371, 63] width 7 height 7
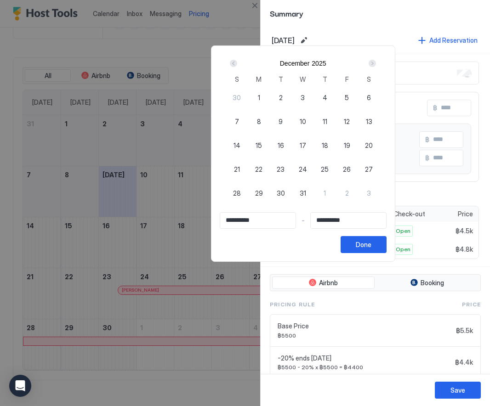
click at [376, 63] on div "Next" at bounding box center [371, 63] width 7 height 7
click at [238, 96] on span "1" at bounding box center [237, 98] width 2 height 10
type input "**********"
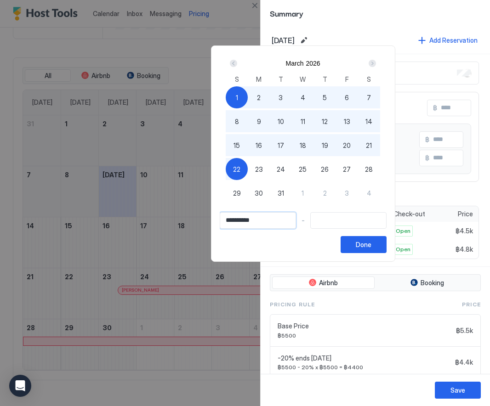
drag, startPoint x: 259, startPoint y: 218, endPoint x: 223, endPoint y: 218, distance: 35.4
click at [223, 218] on input "**********" at bounding box center [257, 221] width 75 height 16
click at [368, 219] on input "Input Field" at bounding box center [348, 221] width 75 height 16
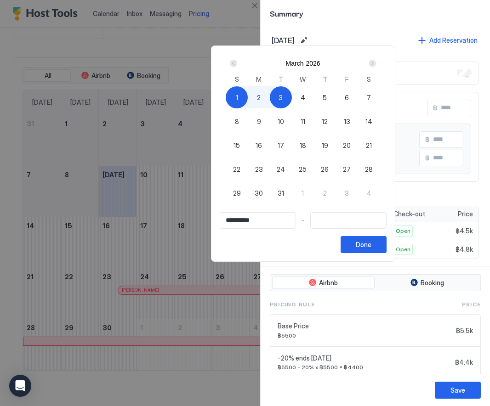
click at [237, 63] on div "Prev" at bounding box center [233, 63] width 7 height 7
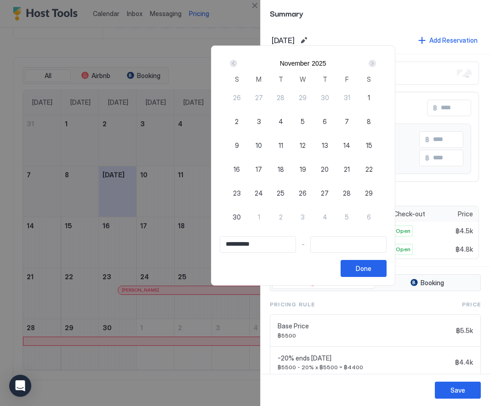
click at [237, 63] on div "Prev" at bounding box center [233, 63] width 7 height 7
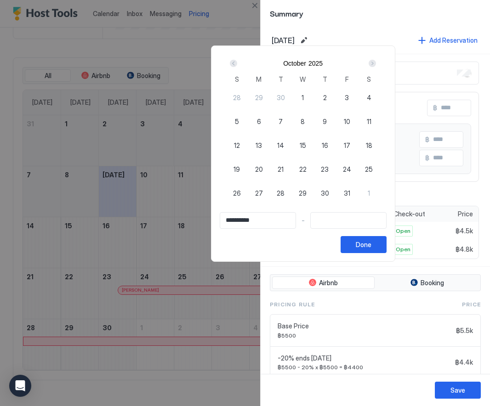
click at [237, 63] on div "Prev" at bounding box center [233, 63] width 7 height 7
click at [372, 121] on span "13" at bounding box center [369, 122] width 6 height 10
type input "**********"
click at [376, 63] on div "Next" at bounding box center [371, 63] width 7 height 7
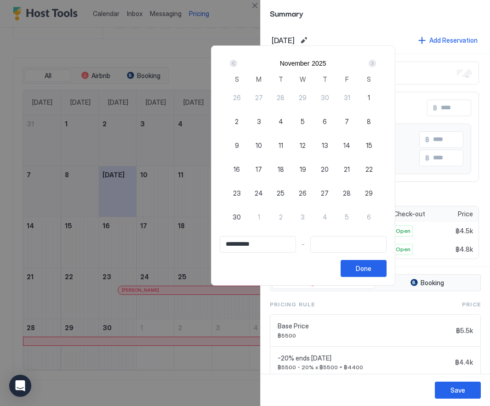
click at [376, 63] on div "Next" at bounding box center [371, 63] width 7 height 7
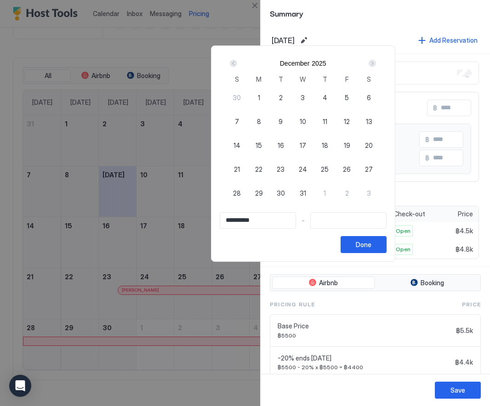
click at [376, 63] on div "Next" at bounding box center [371, 63] width 7 height 7
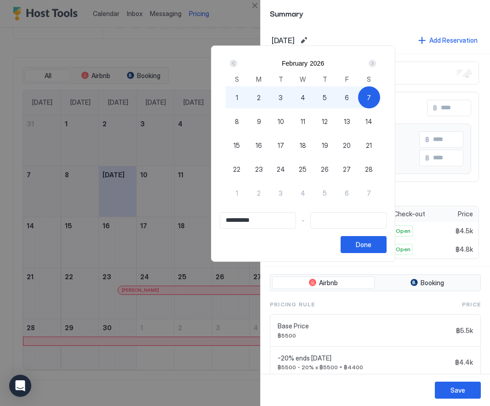
click at [376, 61] on div "Next" at bounding box center [371, 63] width 7 height 7
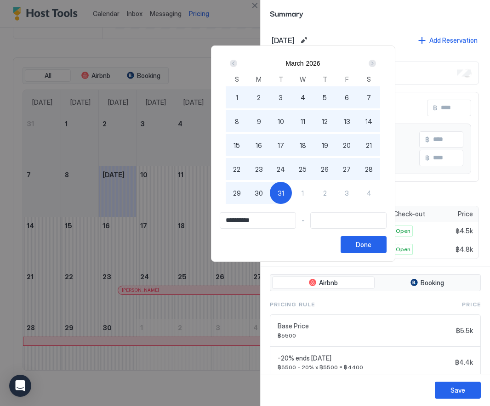
click at [284, 192] on span "31" at bounding box center [280, 193] width 6 height 10
type input "**********"
click at [371, 244] on div "Done" at bounding box center [364, 245] width 16 height 10
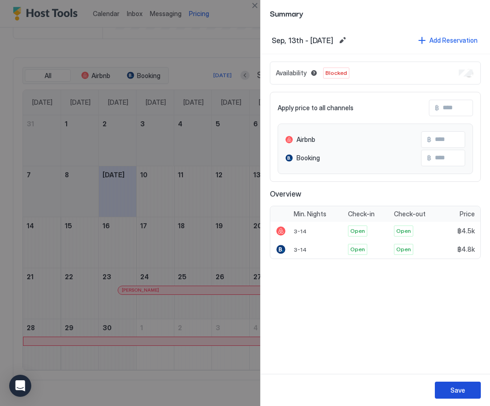
click at [451, 388] on div "Save" at bounding box center [457, 390] width 15 height 10
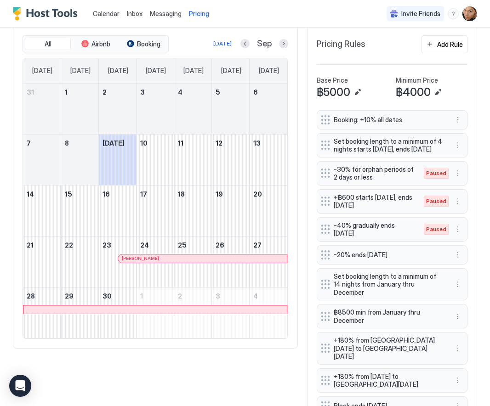
scroll to position [228, 0]
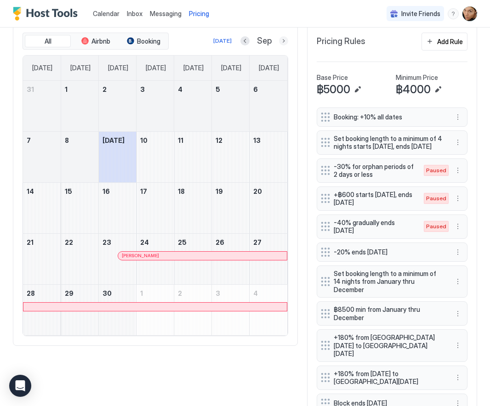
click at [282, 40] on button "Next month" at bounding box center [283, 40] width 9 height 9
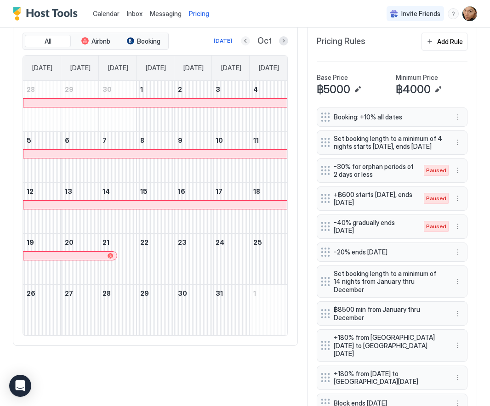
click at [246, 41] on button "Previous month" at bounding box center [245, 40] width 9 height 9
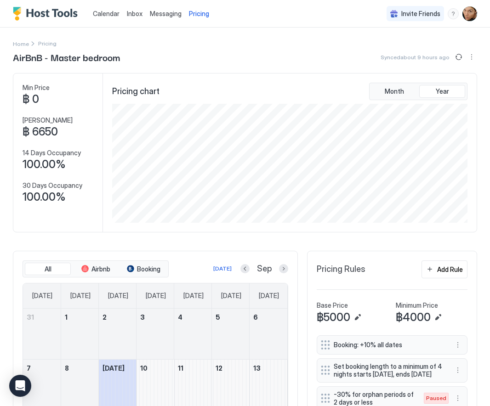
scroll to position [0, 0]
click at [49, 270] on span "All" at bounding box center [48, 269] width 7 height 8
click at [108, 17] on span "Calendar" at bounding box center [106, 14] width 27 height 8
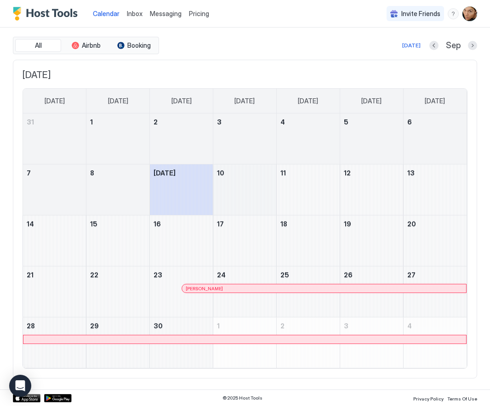
scroll to position [23, 0]
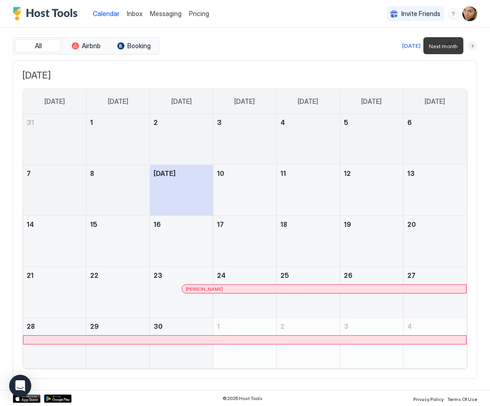
click at [472, 46] on button "Next month" at bounding box center [472, 45] width 9 height 9
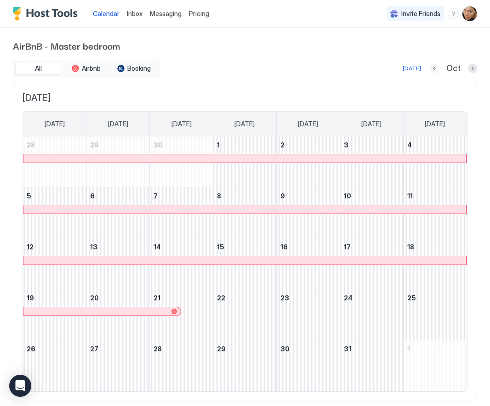
click at [434, 71] on button "Previous month" at bounding box center [434, 68] width 9 height 9
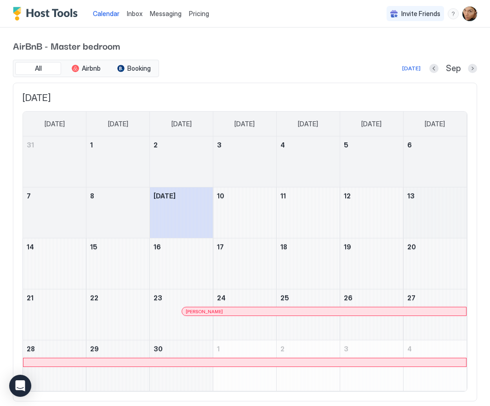
click at [428, 209] on div "September 13, 2025" at bounding box center [434, 212] width 63 height 51
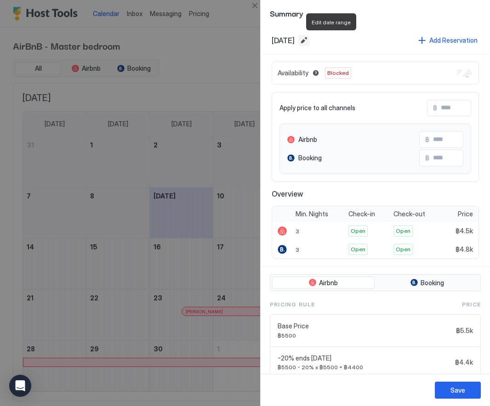
click at [309, 39] on button "Edit date range" at bounding box center [303, 40] width 11 height 11
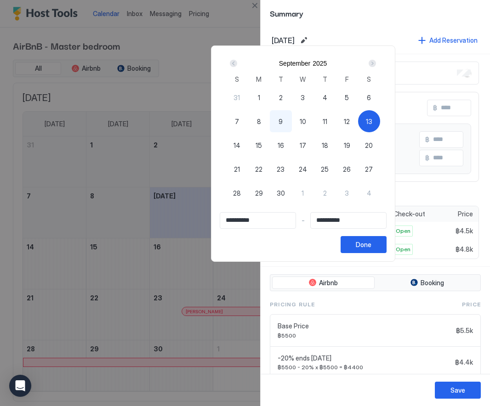
click at [372, 118] on span "13" at bounding box center [369, 122] width 6 height 10
click at [372, 123] on span "13" at bounding box center [369, 122] width 6 height 10
type input "**********"
click at [378, 59] on div "Next" at bounding box center [372, 63] width 11 height 11
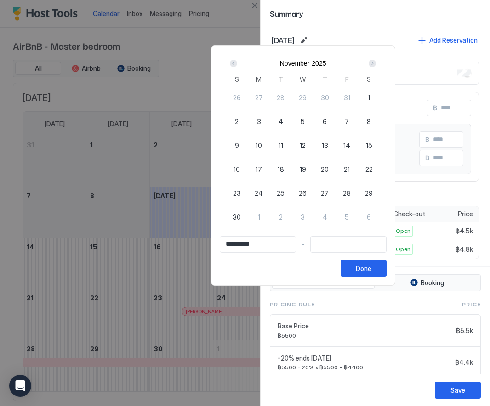
click at [378, 59] on div "Next" at bounding box center [372, 63] width 11 height 11
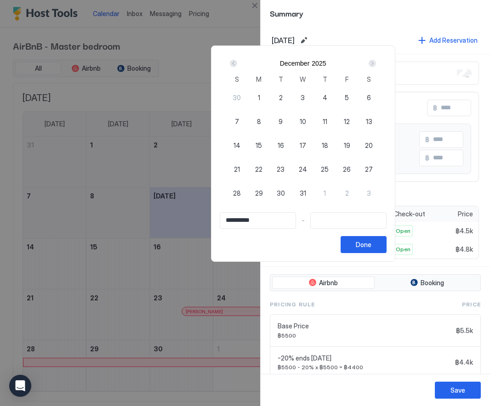
click at [378, 59] on div "Next" at bounding box center [372, 63] width 11 height 11
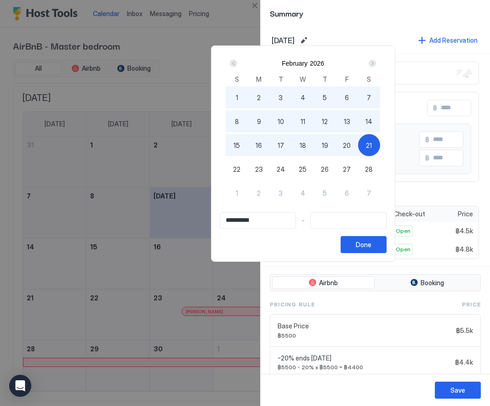
click at [376, 63] on div "Next" at bounding box center [371, 63] width 7 height 7
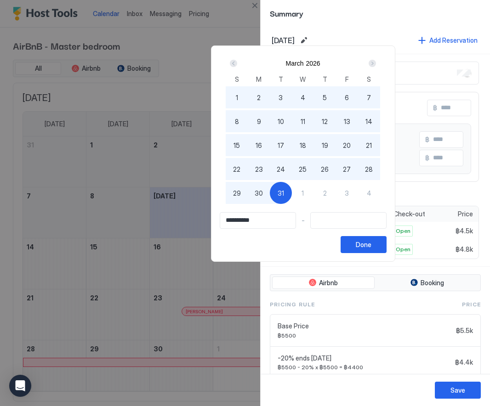
click at [292, 188] on div "31" at bounding box center [281, 193] width 22 height 22
type input "**********"
click at [371, 246] on div "Done" at bounding box center [364, 245] width 16 height 10
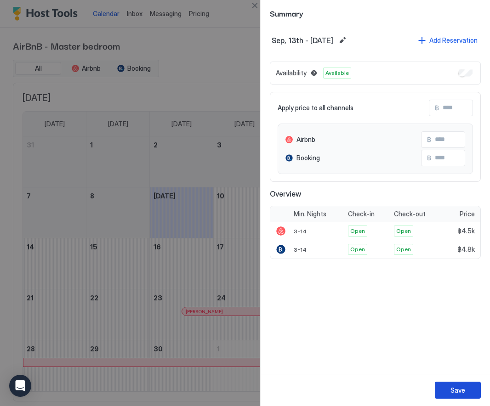
click at [451, 387] on div "Save" at bounding box center [457, 390] width 15 height 10
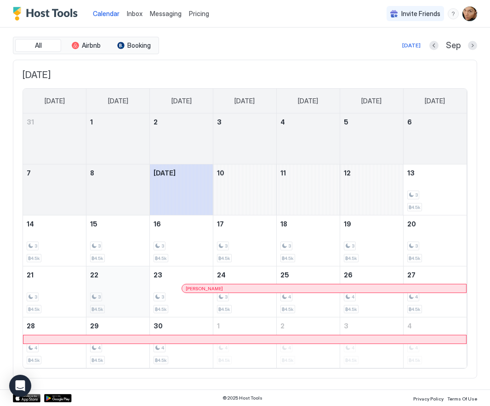
scroll to position [23, 0]
click at [471, 46] on button "Next month" at bounding box center [472, 45] width 9 height 9
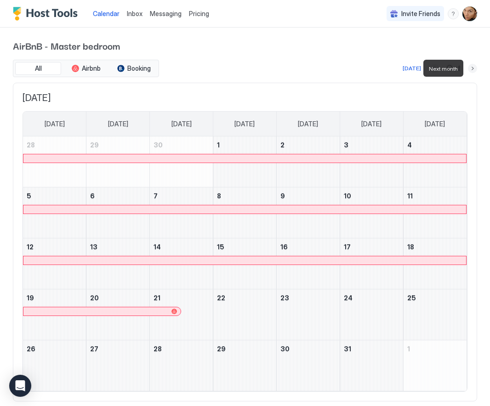
click at [473, 68] on button "Next month" at bounding box center [472, 68] width 9 height 9
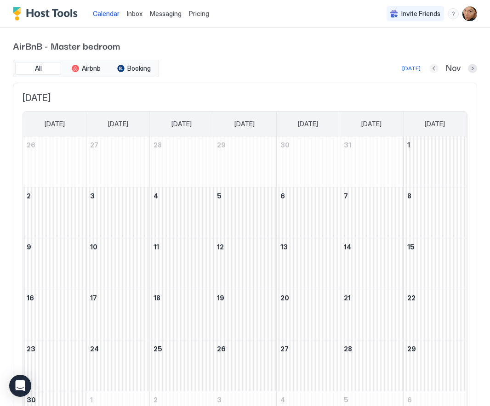
click at [433, 67] on button "Previous month" at bounding box center [433, 68] width 9 height 9
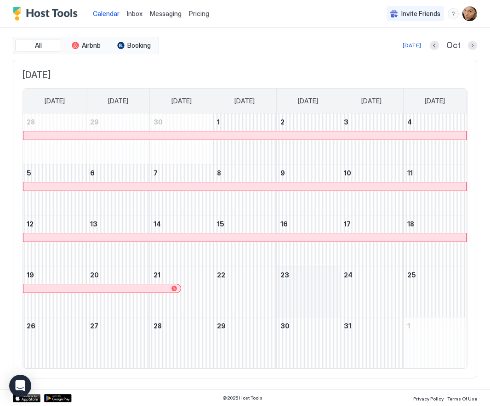
scroll to position [23, 0]
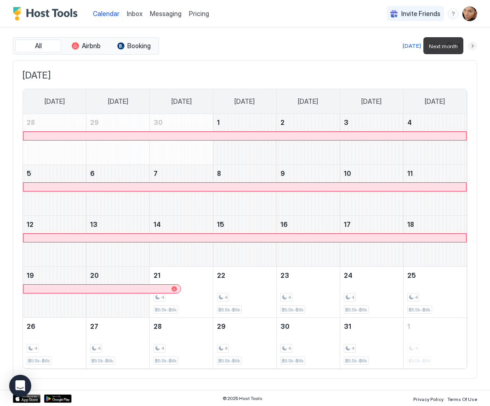
click at [472, 46] on button "Next month" at bounding box center [472, 45] width 9 height 9
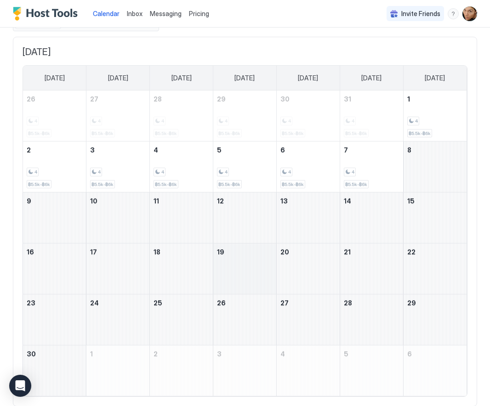
scroll to position [45, 0]
click at [108, 11] on span "Calendar" at bounding box center [106, 14] width 27 height 8
click at [193, 14] on span "Pricing" at bounding box center [199, 14] width 20 height 8
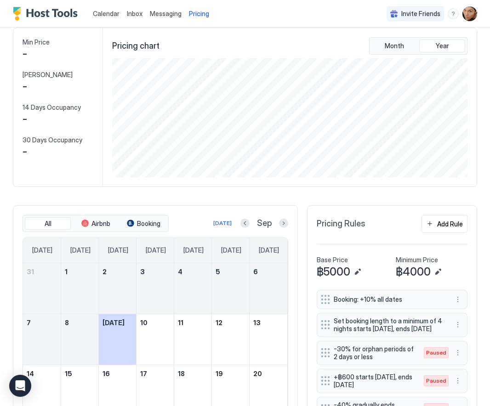
scroll to position [119, 357]
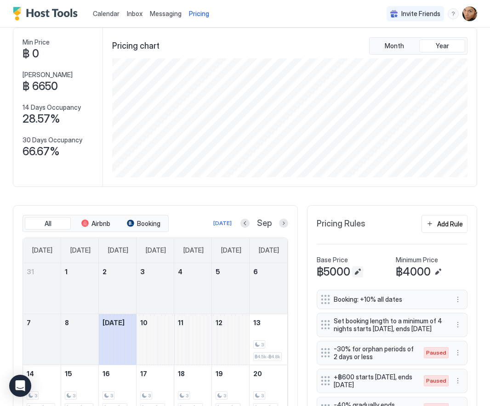
click at [359, 269] on button "Edit" at bounding box center [357, 271] width 11 height 11
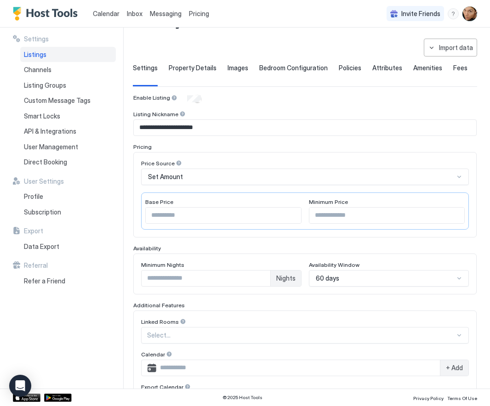
click at [346, 276] on div "60 days" at bounding box center [389, 278] width 160 height 17
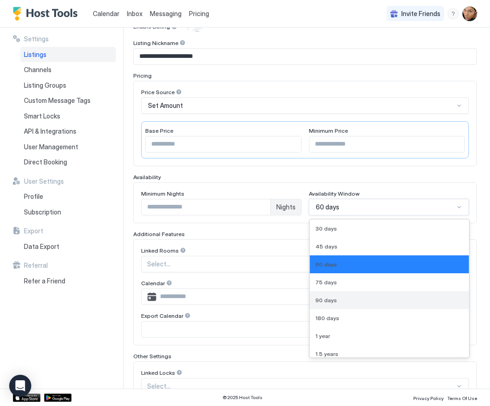
click at [329, 302] on span "90 days" at bounding box center [326, 300] width 22 height 7
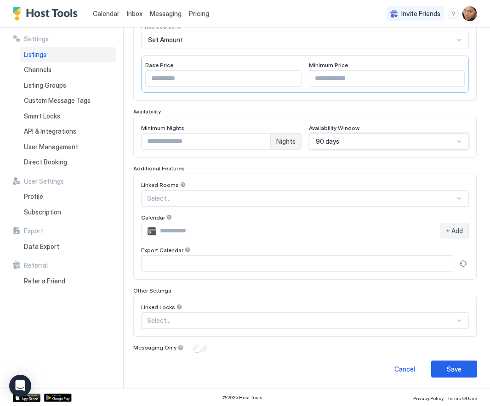
scroll to position [169, 0]
click at [452, 366] on div "Save" at bounding box center [454, 370] width 15 height 10
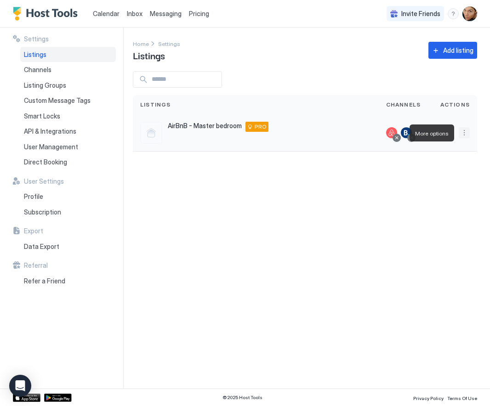
click at [464, 133] on button "More options" at bounding box center [463, 132] width 11 height 11
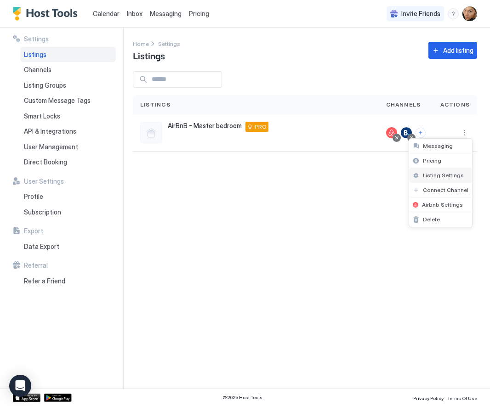
click at [448, 175] on span "Listing Settings" at bounding box center [443, 175] width 41 height 7
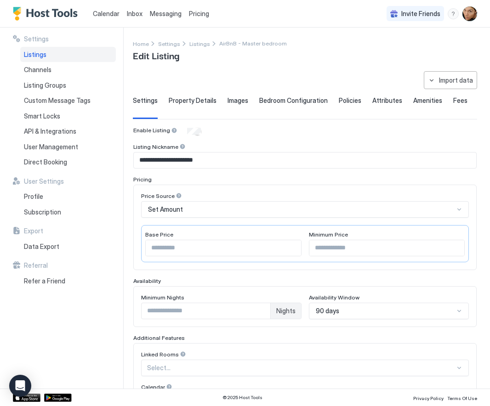
click at [202, 101] on span "Property Details" at bounding box center [193, 100] width 48 height 8
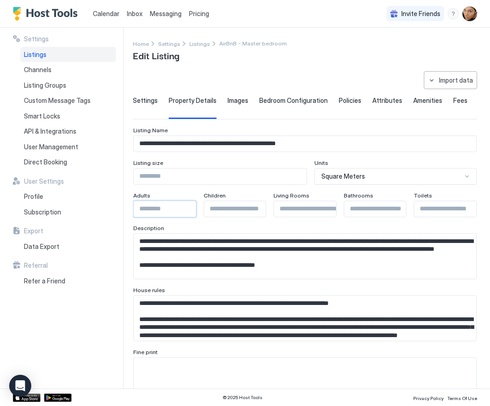
drag, startPoint x: 145, startPoint y: 208, endPoint x: 139, endPoint y: 208, distance: 5.5
click at [139, 208] on input "*" at bounding box center [171, 209] width 75 height 16
type input "*"
click at [258, 257] on textarea "Input Field" at bounding box center [305, 256] width 342 height 45
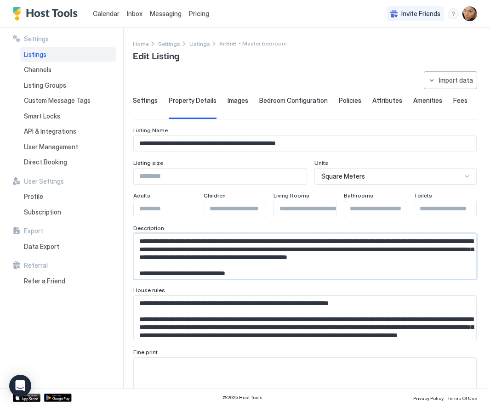
scroll to position [41, 0]
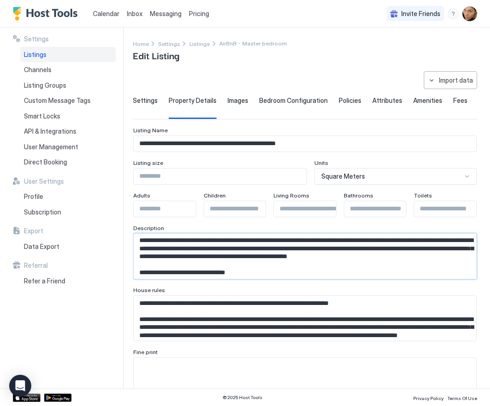
click at [288, 255] on textarea "Input Field" at bounding box center [305, 256] width 342 height 45
drag, startPoint x: 378, startPoint y: 255, endPoint x: 467, endPoint y: 255, distance: 89.6
click at [467, 255] on textarea "Input Field" at bounding box center [305, 256] width 342 height 45
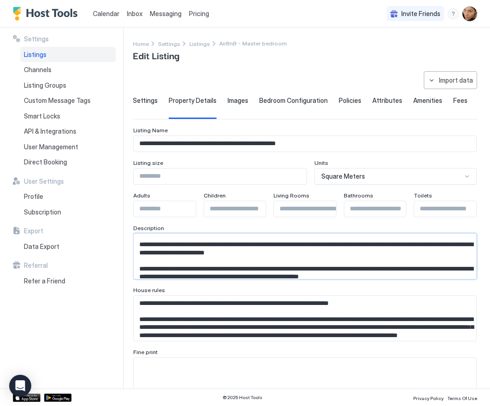
scroll to position [102, 0]
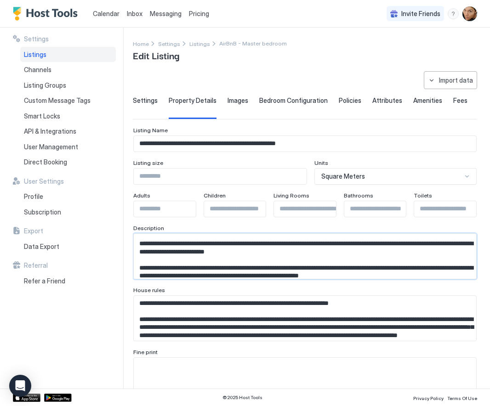
drag, startPoint x: 139, startPoint y: 257, endPoint x: 317, endPoint y: 272, distance: 178.0
click at [317, 272] on textarea "Input Field" at bounding box center [305, 256] width 342 height 45
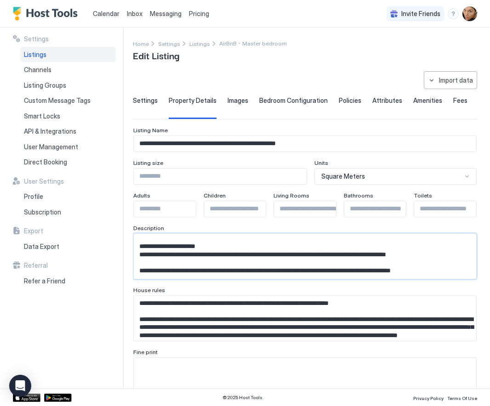
scroll to position [265, 0]
click at [454, 243] on textarea "Input Field" at bounding box center [305, 256] width 342 height 45
drag, startPoint x: 137, startPoint y: 270, endPoint x: 468, endPoint y: 275, distance: 330.8
click at [468, 275] on textarea "Input Field" at bounding box center [305, 256] width 342 height 45
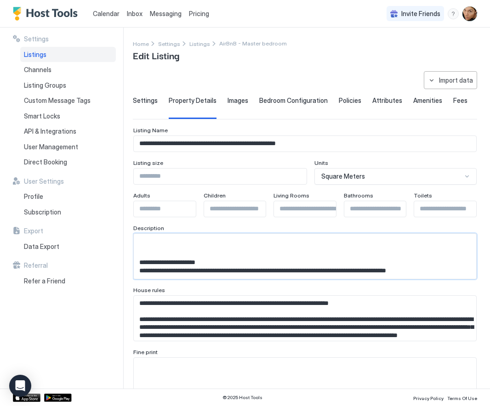
scroll to position [111, 0]
type textarea "**********"
click at [302, 287] on div "House rules" at bounding box center [304, 291] width 343 height 9
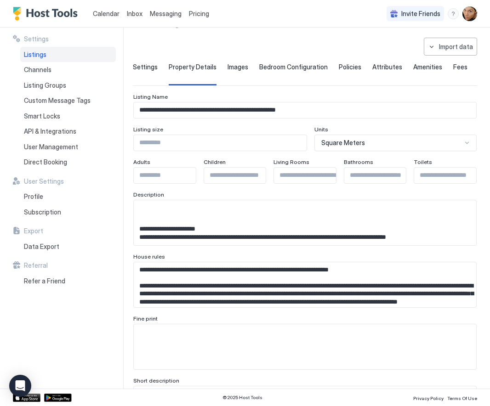
scroll to position [102, 0]
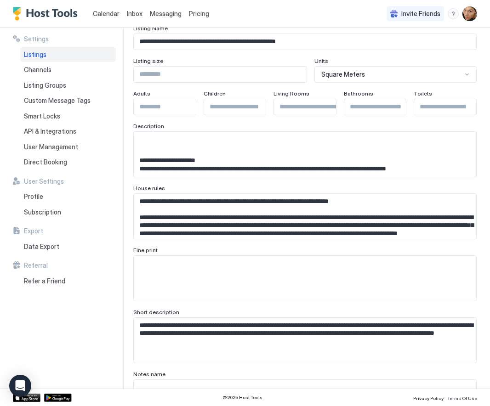
click at [361, 326] on textarea "**********" at bounding box center [305, 340] width 342 height 45
drag, startPoint x: 380, startPoint y: 332, endPoint x: 385, endPoint y: 342, distance: 11.3
click at [385, 342] on textarea "**********" at bounding box center [305, 340] width 342 height 45
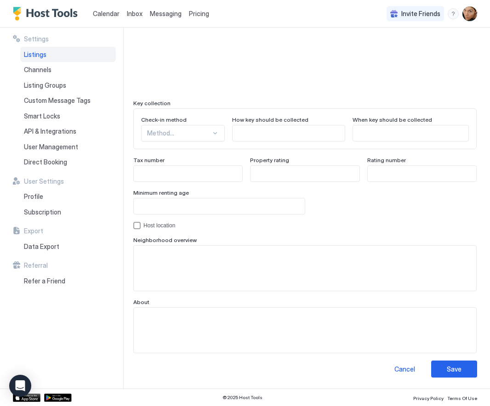
scroll to position [788, 0]
type textarea "**********"
click at [455, 368] on div "Save" at bounding box center [454, 370] width 15 height 10
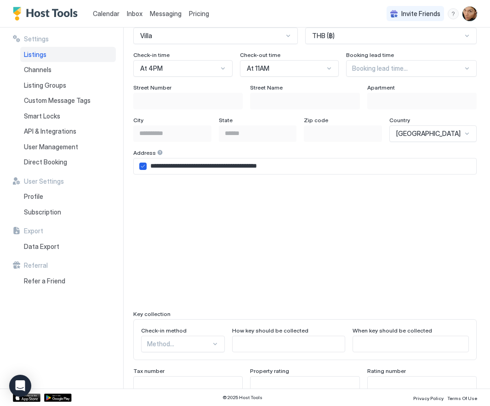
scroll to position [526, 0]
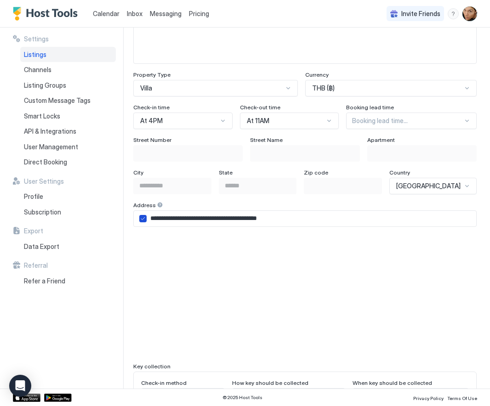
click at [144, 218] on icon "airbnbAddress" at bounding box center [143, 219] width 6 height 6
type input "**********"
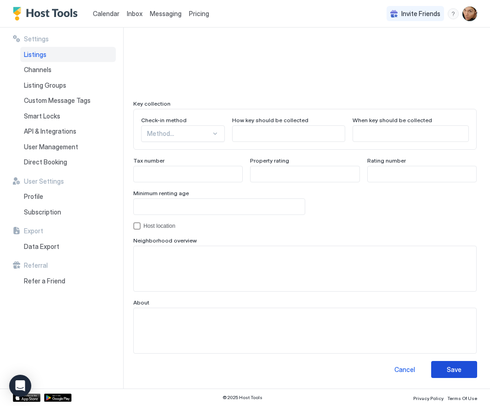
click at [457, 370] on div "Save" at bounding box center [454, 370] width 15 height 10
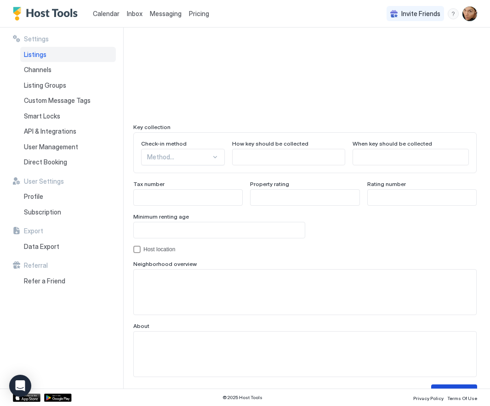
scroll to position [515, 0]
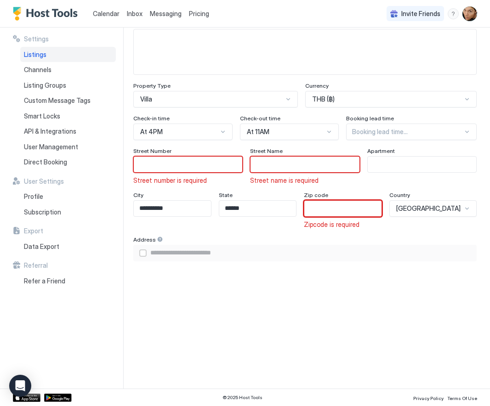
paste input "*****"
type input "*****"
type input "**********"
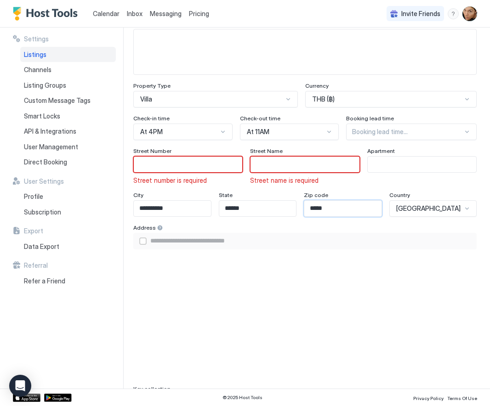
scroll to position [453, 0]
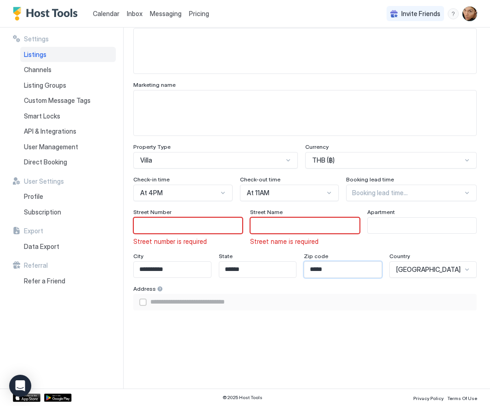
type input "*****"
click at [344, 289] on div "Address" at bounding box center [304, 289] width 343 height 9
type input "*"
type input "**********"
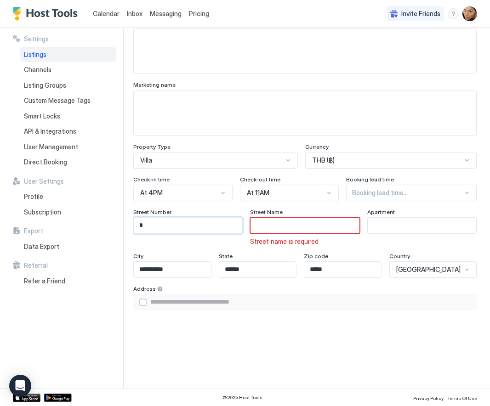
type input "*"
type input "**********"
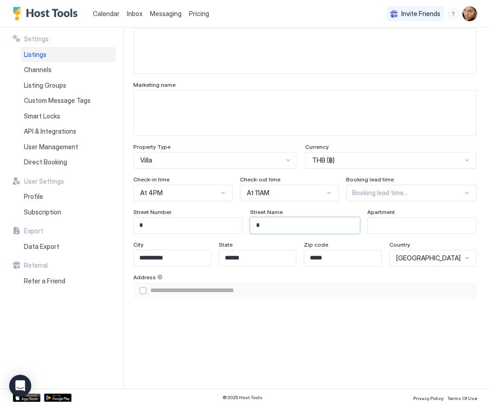
type input "**"
type input "**********"
type input "***"
type input "**********"
type input "***"
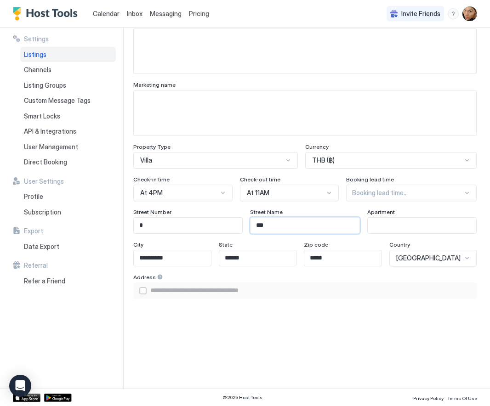
click at [310, 278] on div "Address" at bounding box center [304, 278] width 343 height 9
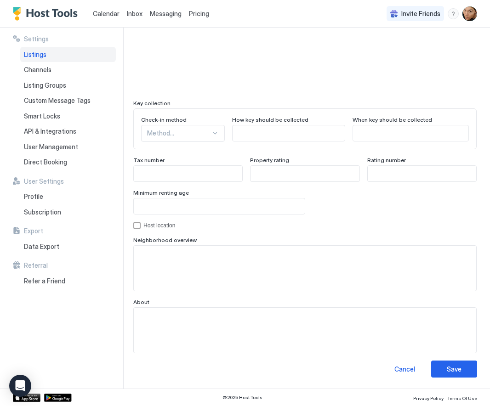
scroll to position [788, 0]
click at [457, 365] on div "Save" at bounding box center [454, 370] width 15 height 10
type input "**********"
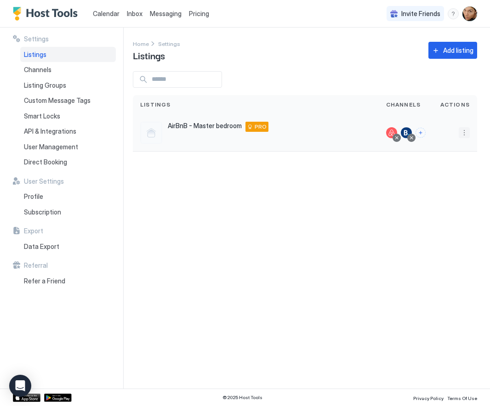
click at [464, 134] on button "More options" at bounding box center [463, 132] width 11 height 11
click at [443, 205] on span "Airbnb Settings" at bounding box center [442, 204] width 41 height 7
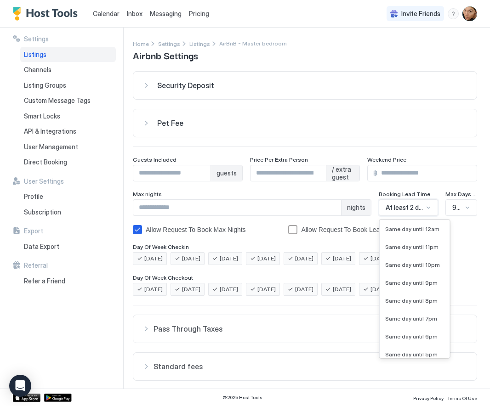
click at [428, 207] on div at bounding box center [428, 207] width 7 height 7
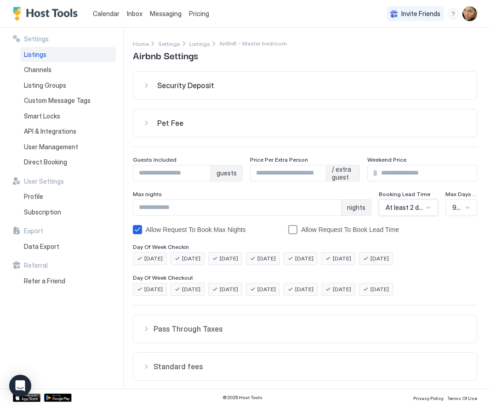
click at [428, 207] on div at bounding box center [428, 207] width 7 height 7
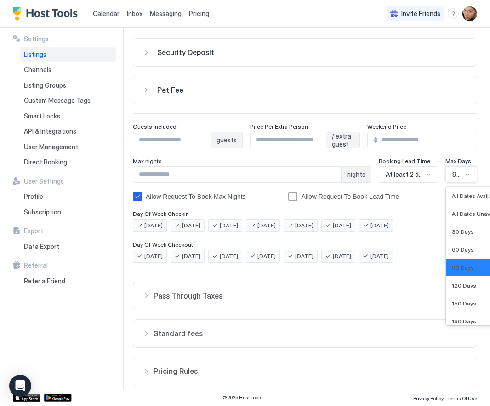
click at [466, 174] on div at bounding box center [467, 174] width 7 height 7
click at [457, 284] on span "120 Days" at bounding box center [464, 285] width 24 height 7
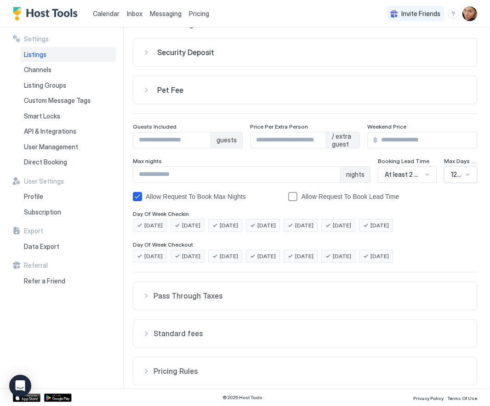
click at [158, 337] on span "Standard fees" at bounding box center [310, 333] width 314 height 9
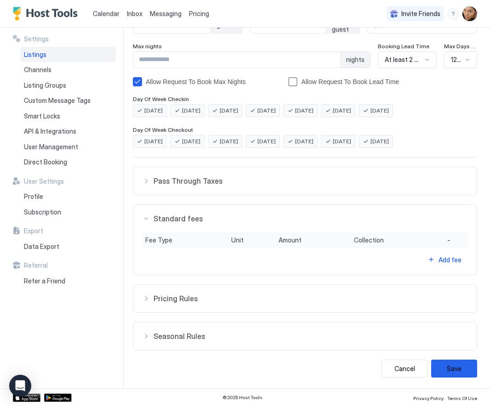
scroll to position [148, 0]
click at [180, 300] on span "Pricing Rules" at bounding box center [310, 298] width 314 height 9
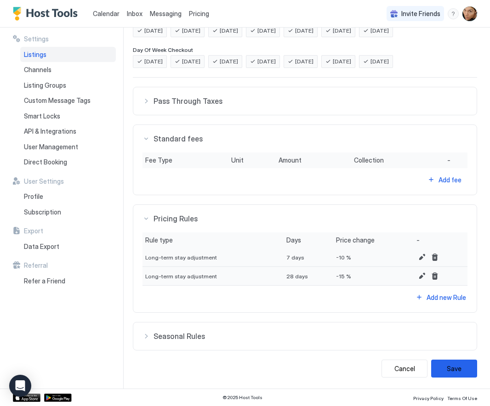
scroll to position [228, 0]
click at [447, 369] on button "Save" at bounding box center [454, 369] width 46 height 18
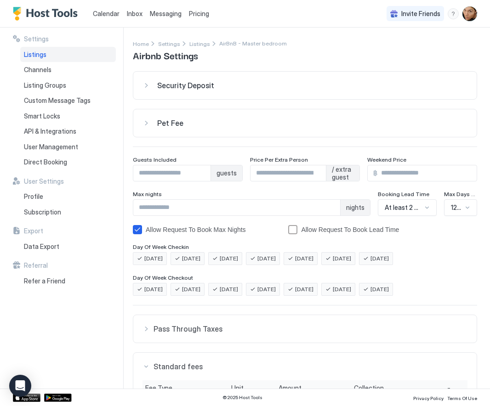
scroll to position [0, 0]
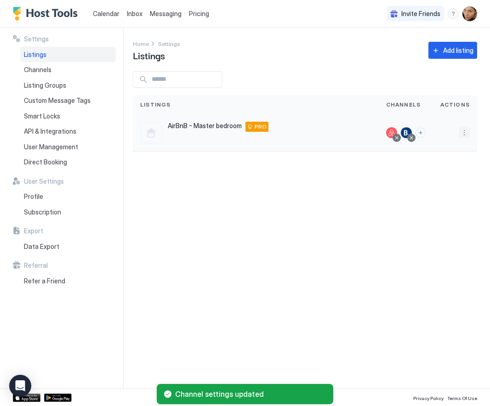
click at [461, 131] on button "More options" at bounding box center [463, 132] width 11 height 11
click at [440, 176] on span "Listing Settings" at bounding box center [443, 175] width 41 height 7
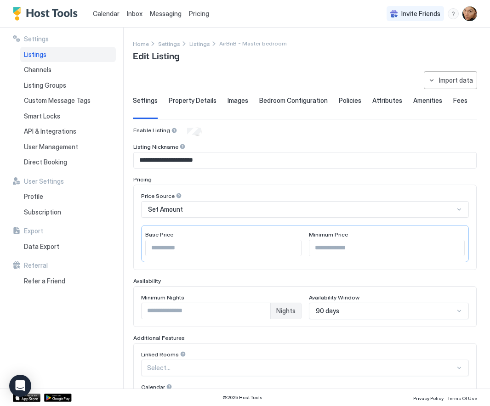
click at [198, 15] on span "Pricing" at bounding box center [199, 14] width 20 height 8
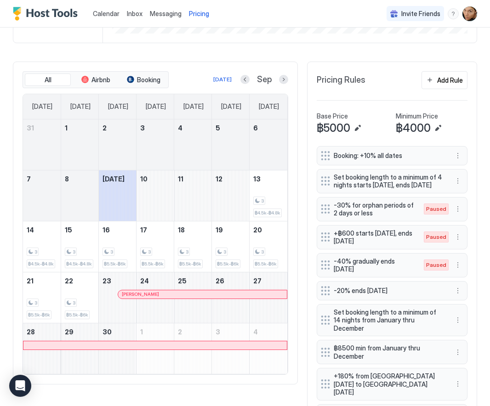
scroll to position [198, 0]
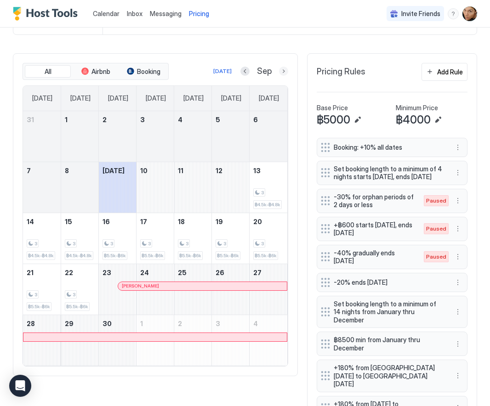
click at [284, 73] on button "Next month" at bounding box center [283, 71] width 9 height 9
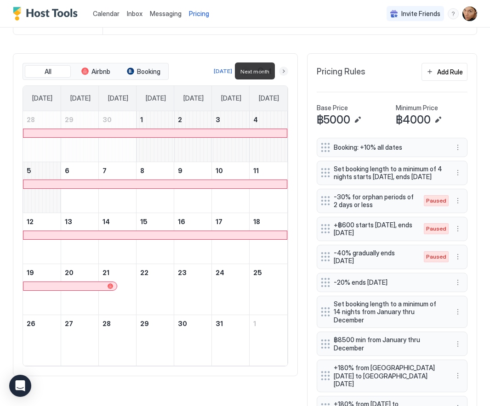
click at [284, 73] on button "Next month" at bounding box center [283, 71] width 9 height 9
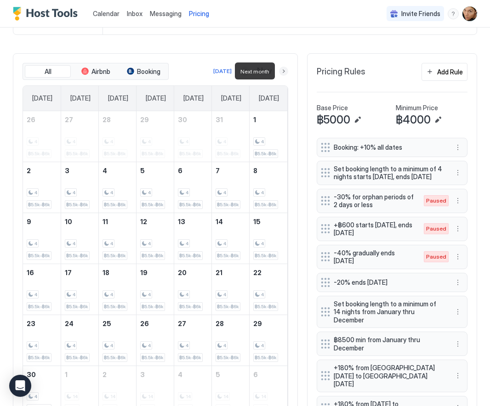
click at [284, 72] on button "Next month" at bounding box center [283, 71] width 9 height 9
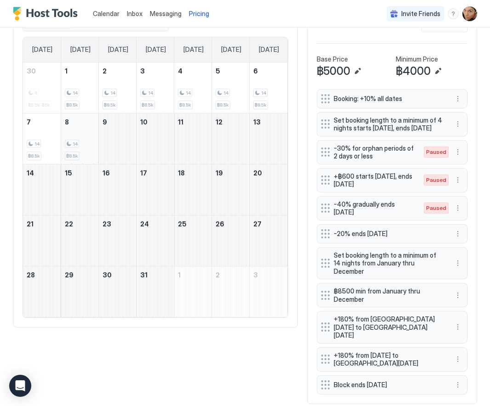
scroll to position [247, 0]
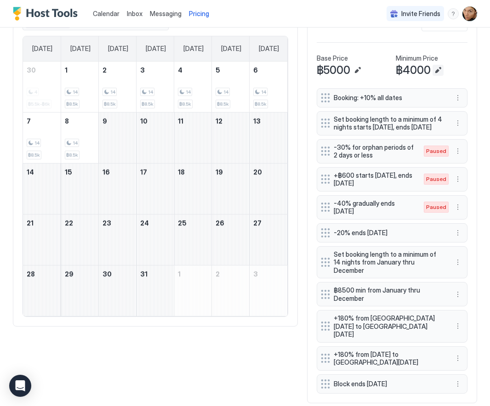
click at [439, 70] on button "Edit" at bounding box center [437, 70] width 11 height 11
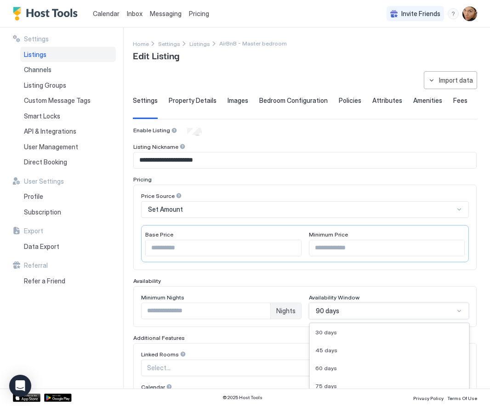
click at [340, 310] on div "90 days selected, 5 of 9. 9 results available. Use Up and Down to choose option…" at bounding box center [389, 311] width 160 height 17
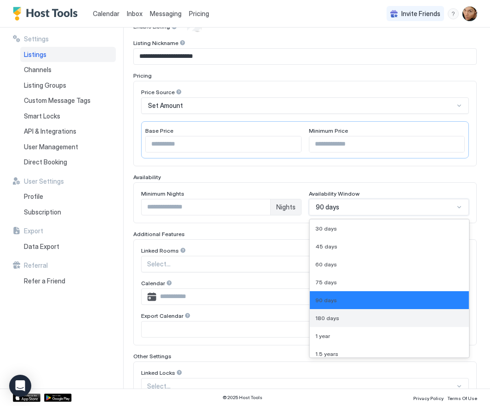
click at [328, 318] on span "180 days" at bounding box center [327, 318] width 24 height 7
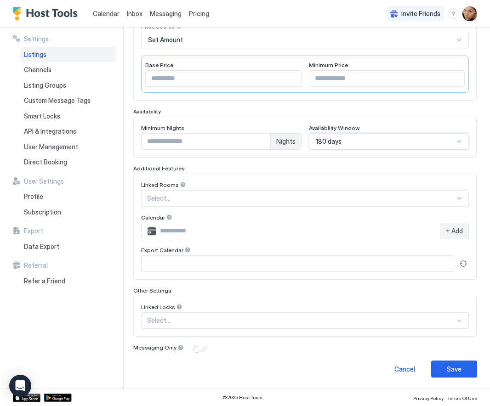
scroll to position [169, 0]
click at [447, 366] on div "Save" at bounding box center [454, 370] width 15 height 10
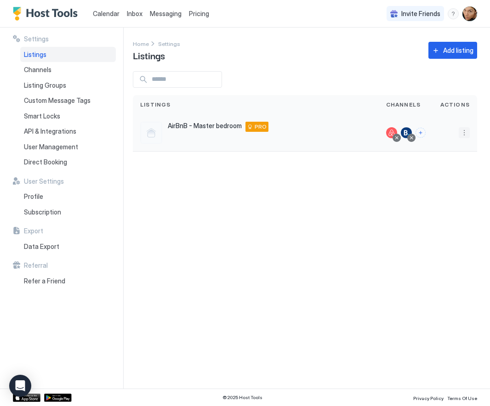
click at [464, 133] on button "More options" at bounding box center [463, 132] width 11 height 11
click at [437, 204] on span "Airbnb Settings" at bounding box center [442, 204] width 41 height 7
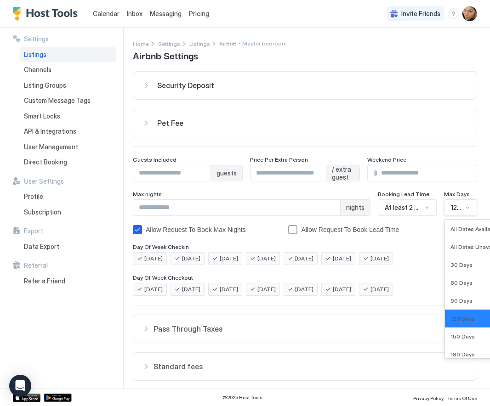
click at [465, 203] on div "120 Days" at bounding box center [460, 207] width 33 height 17
click at [461, 336] on span "150 Days" at bounding box center [462, 336] width 24 height 7
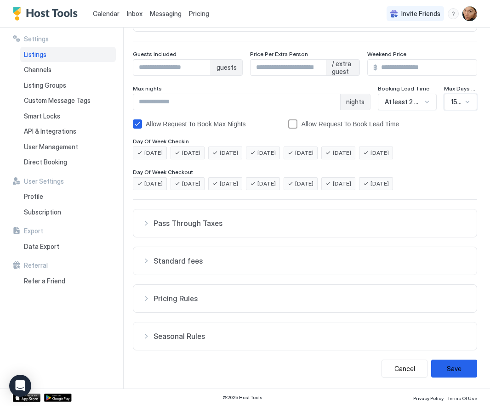
scroll to position [106, 0]
click at [447, 366] on button "Save" at bounding box center [454, 369] width 46 height 18
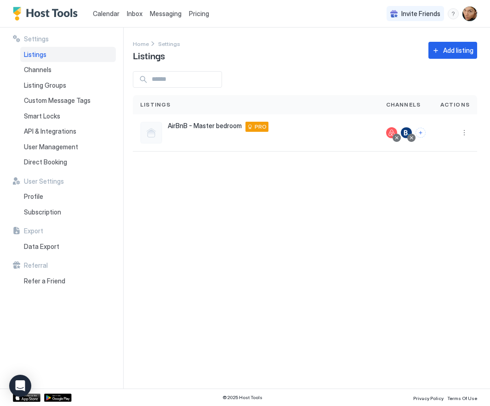
click at [205, 9] on div "Pricing" at bounding box center [199, 14] width 28 height 16
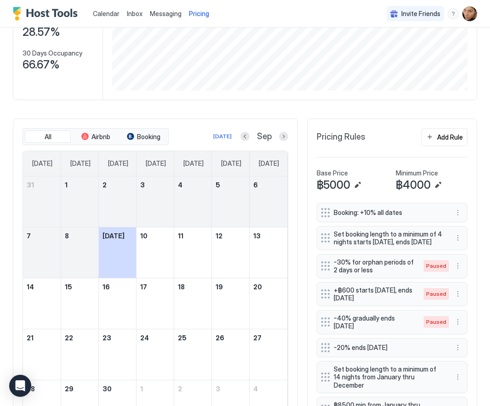
scroll to position [134, 0]
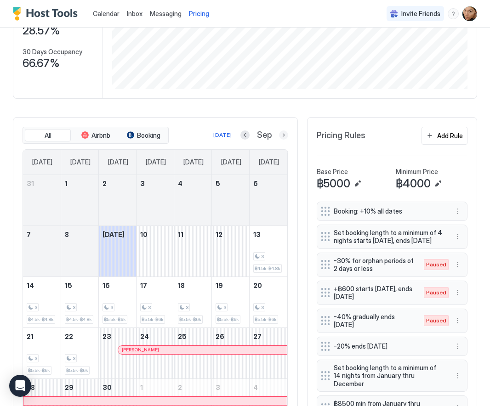
click at [282, 136] on button "Next month" at bounding box center [283, 134] width 9 height 9
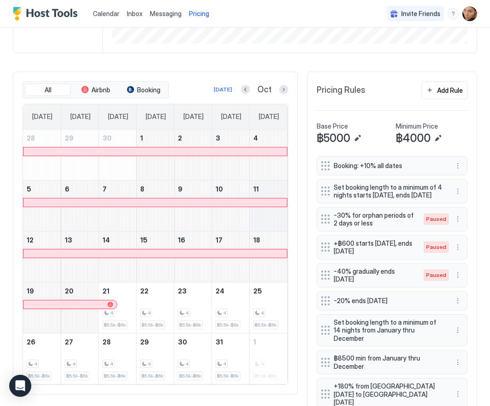
scroll to position [178, 0]
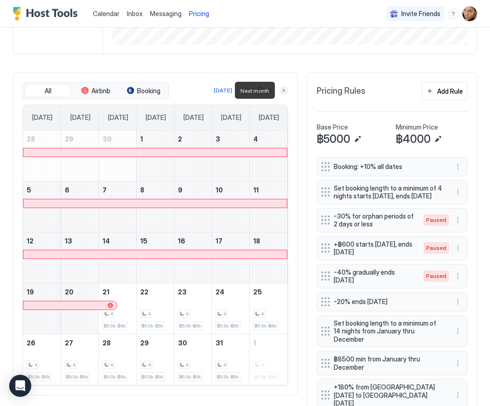
click at [283, 90] on button "Next month" at bounding box center [283, 90] width 9 height 9
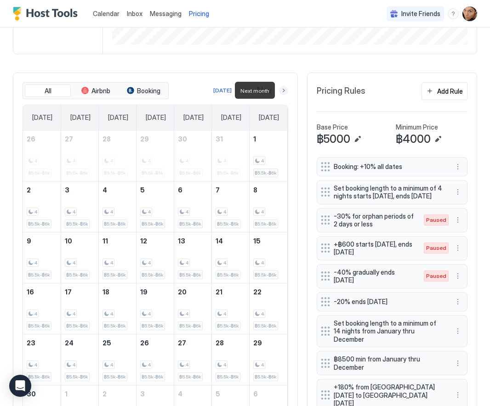
click at [283, 91] on button "Next month" at bounding box center [283, 90] width 9 height 9
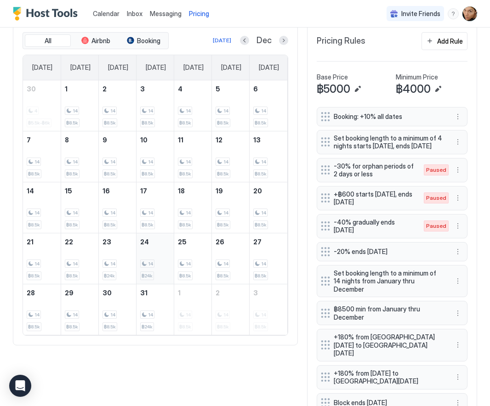
scroll to position [229, 0]
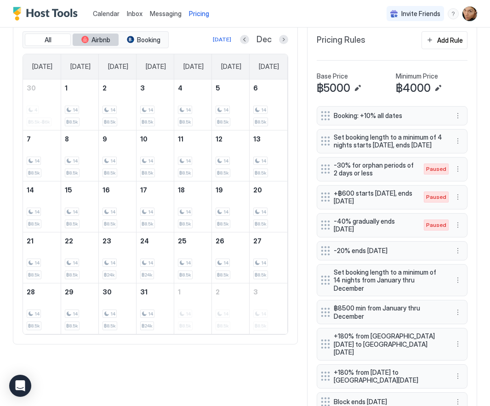
click at [94, 41] on span "Airbnb" at bounding box center [100, 40] width 19 height 8
click at [145, 40] on span "Booking" at bounding box center [148, 40] width 23 height 8
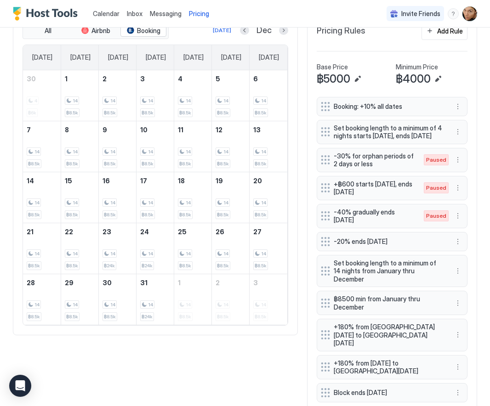
scroll to position [239, 0]
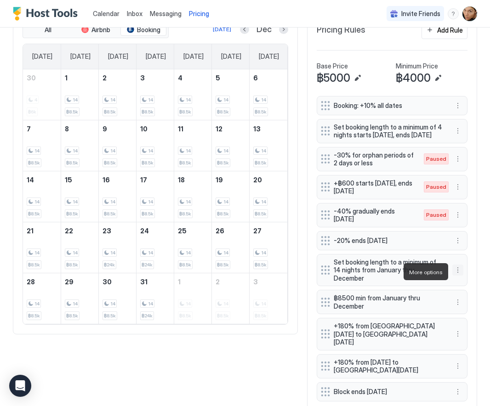
click at [458, 272] on button "More options" at bounding box center [457, 270] width 11 height 11
click at [470, 283] on span "Edit" at bounding box center [471, 284] width 10 height 7
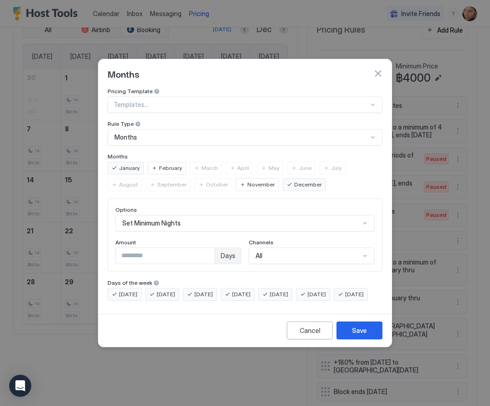
click at [131, 248] on input "**" at bounding box center [165, 256] width 99 height 16
type input "**"
click at [354, 335] on div "Save" at bounding box center [359, 331] width 15 height 10
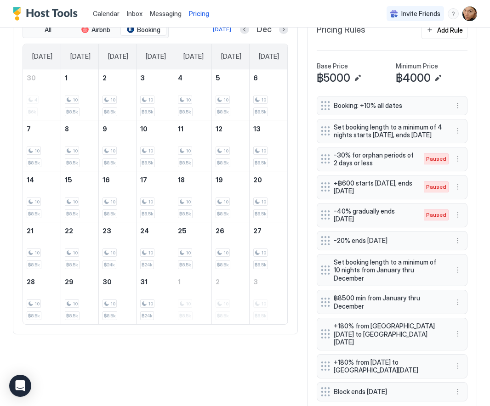
scroll to position [119, 357]
click at [458, 328] on button "More options" at bounding box center [457, 333] width 11 height 11
click at [471, 339] on span "Edit" at bounding box center [471, 339] width 10 height 7
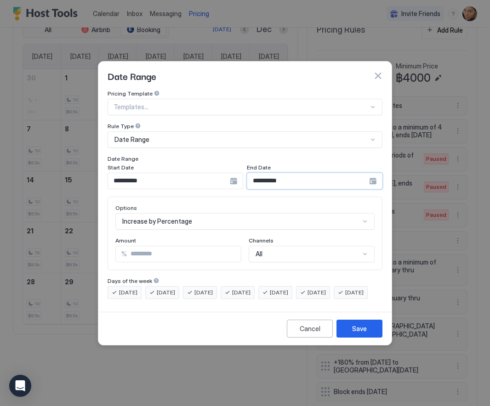
click at [267, 173] on input "**********" at bounding box center [308, 181] width 122 height 16
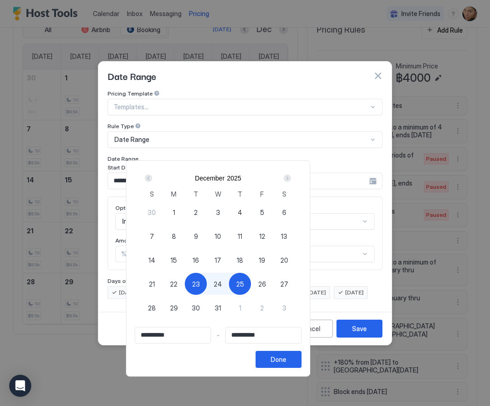
click at [266, 283] on span "26" at bounding box center [262, 284] width 8 height 10
type input "**********"
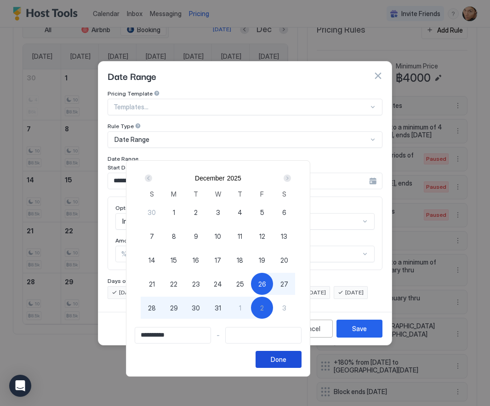
click at [286, 359] on div "Done" at bounding box center [279, 360] width 16 height 10
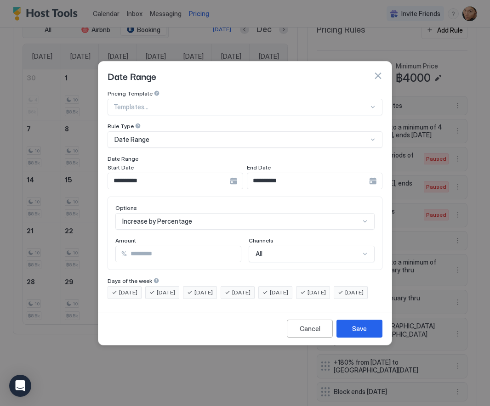
click at [137, 246] on input "***" at bounding box center [184, 254] width 114 height 16
type input "*"
type input "***"
click at [357, 334] on div "Save" at bounding box center [359, 329] width 15 height 10
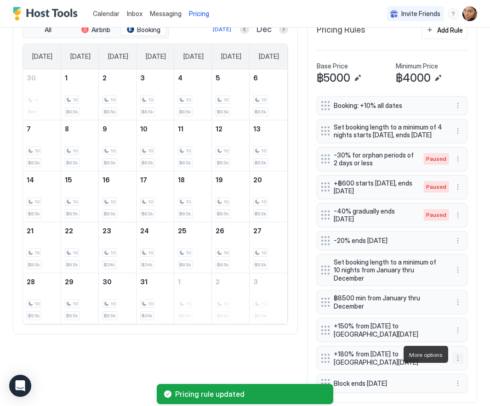
click at [458, 356] on button "More options" at bounding box center [457, 358] width 11 height 11
click at [471, 368] on span "Edit" at bounding box center [471, 367] width 10 height 7
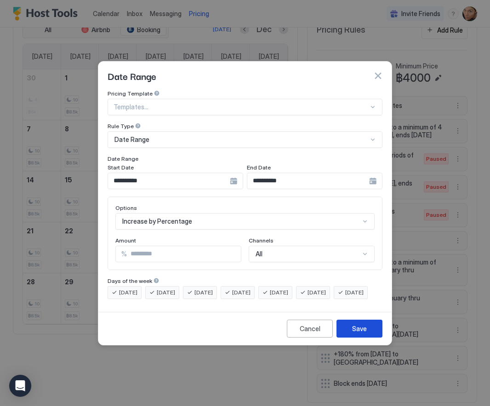
click at [357, 334] on div "Save" at bounding box center [359, 329] width 15 height 10
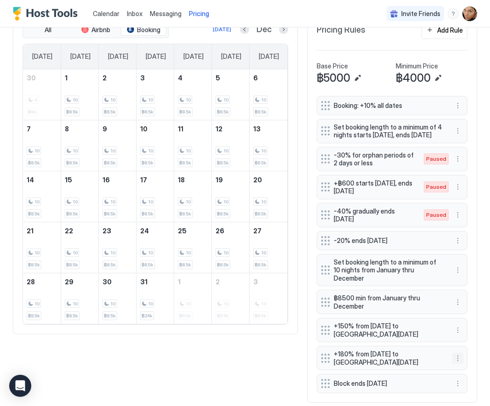
click at [458, 353] on button "More options" at bounding box center [457, 358] width 11 height 11
click at [467, 365] on span "Edit" at bounding box center [471, 367] width 10 height 7
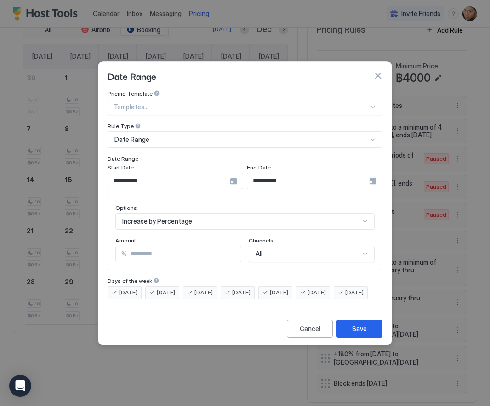
click at [135, 246] on input "***" at bounding box center [184, 254] width 114 height 16
type input "*"
type input "***"
click at [357, 332] on div "Save" at bounding box center [359, 329] width 15 height 10
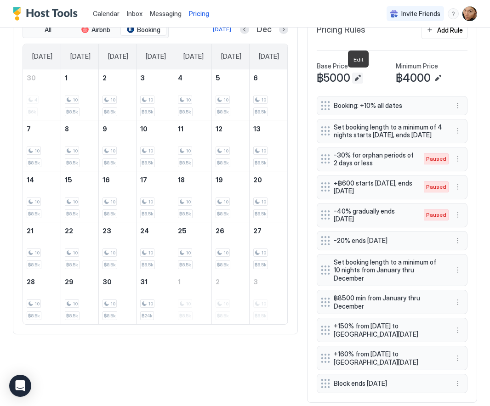
click at [357, 78] on button "Edit" at bounding box center [357, 78] width 11 height 11
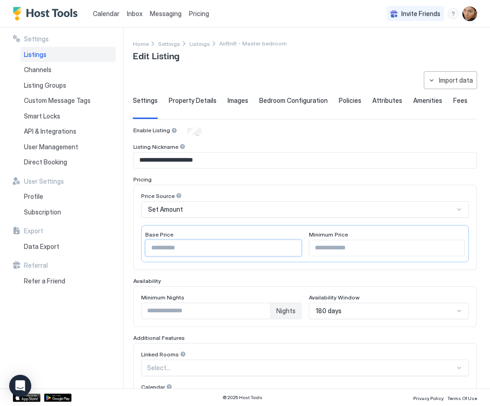
click at [156, 247] on input "****" at bounding box center [223, 248] width 155 height 16
click at [193, 243] on input "****" at bounding box center [223, 248] width 155 height 16
type input "****"
click at [168, 157] on input "**********" at bounding box center [305, 161] width 342 height 16
drag, startPoint x: 139, startPoint y: 160, endPoint x: 253, endPoint y: 158, distance: 114.0
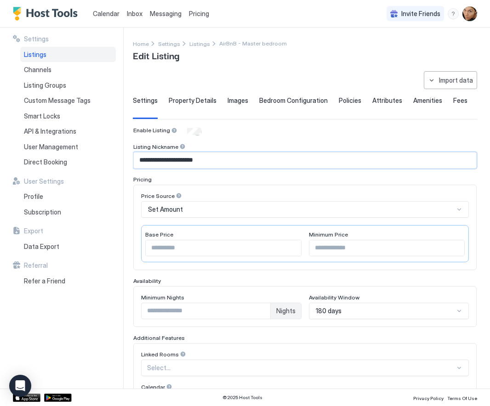
click at [253, 158] on input "**********" at bounding box center [305, 161] width 342 height 16
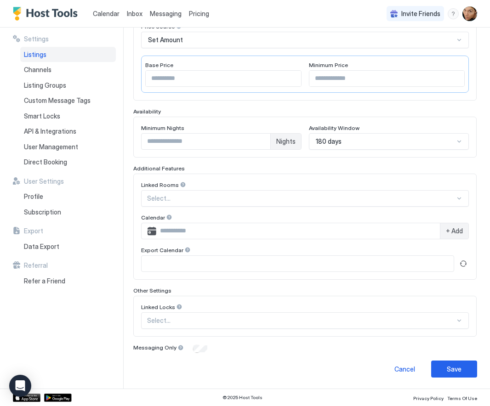
scroll to position [169, 0]
type input "**********"
click at [451, 370] on div "Save" at bounding box center [454, 370] width 15 height 10
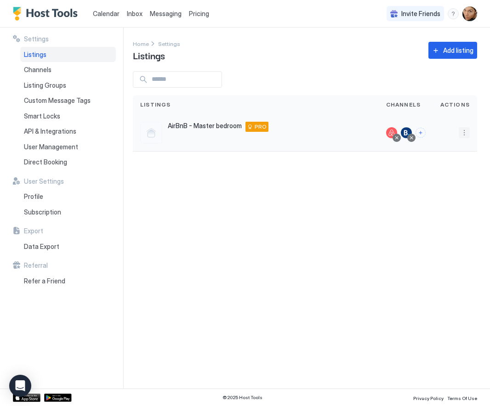
click at [460, 131] on button "More options" at bounding box center [463, 132] width 11 height 11
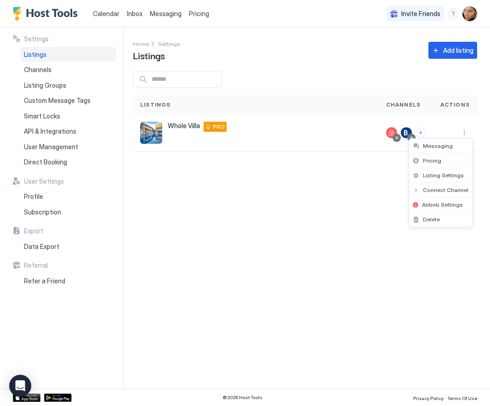
click at [359, 195] on div at bounding box center [245, 203] width 490 height 406
click at [311, 237] on div "Settings Home Settings Listings Add listing Listings Channels Actions Whole Vil…" at bounding box center [311, 208] width 357 height 361
click at [461, 132] on button "More options" at bounding box center [463, 132] width 11 height 11
click at [443, 174] on span "Listing Settings" at bounding box center [443, 175] width 41 height 7
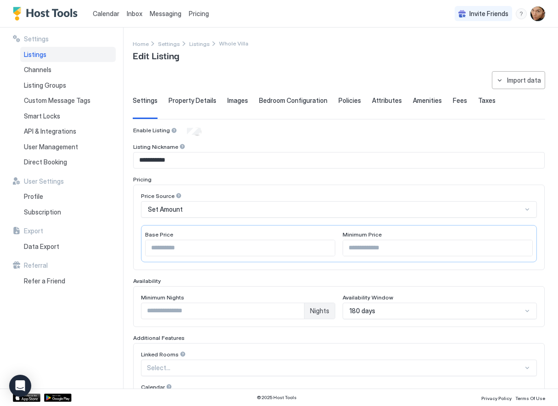
click at [198, 102] on span "Property Details" at bounding box center [193, 100] width 48 height 8
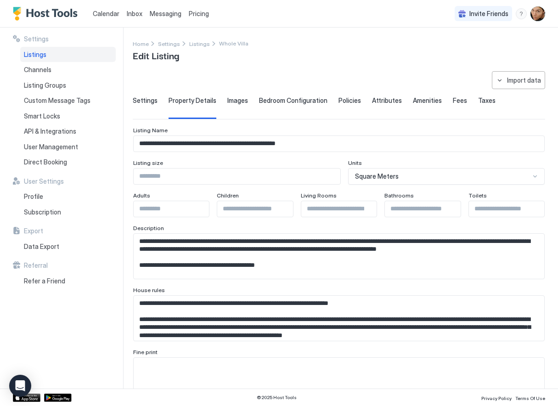
click at [234, 100] on span "Images" at bounding box center [237, 100] width 21 height 8
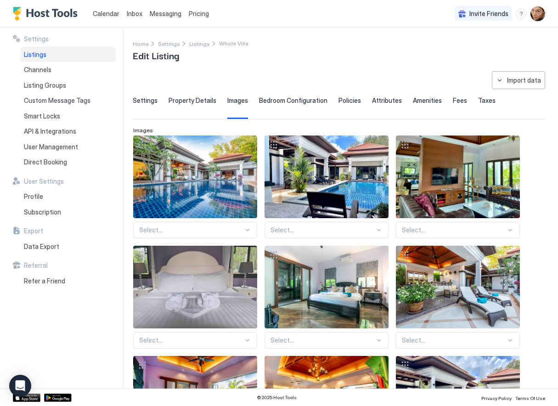
click at [303, 102] on span "Bedroom Configuration" at bounding box center [293, 100] width 68 height 8
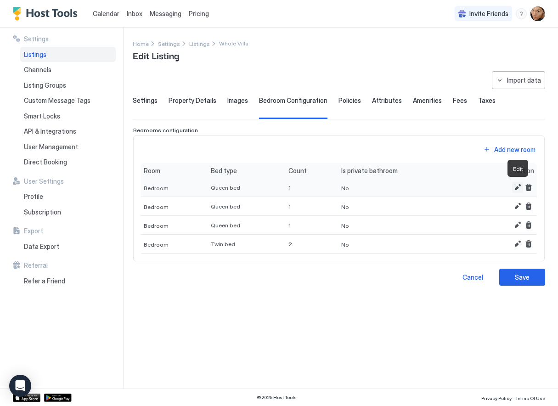
click at [489, 189] on button "Edit" at bounding box center [517, 187] width 11 height 11
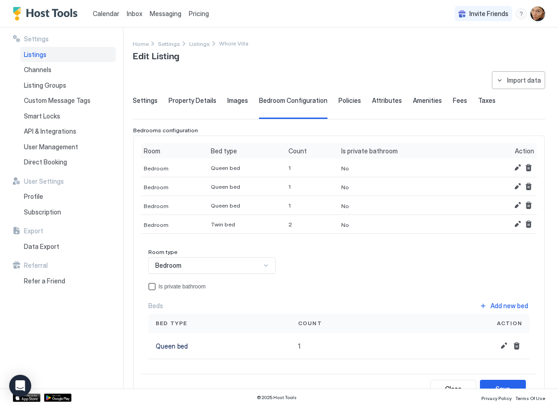
click at [154, 286] on div "privateBathroom" at bounding box center [151, 286] width 7 height 7
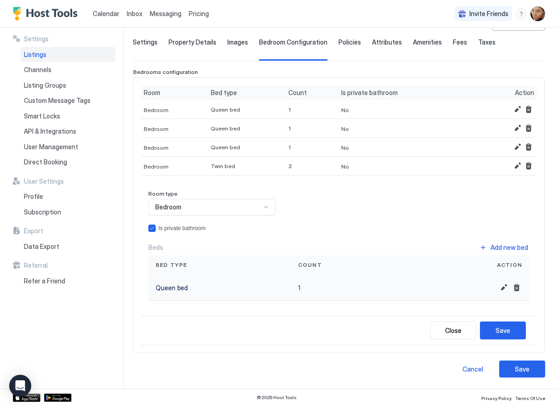
scroll to position [58, 0]
click at [489, 327] on div "Save" at bounding box center [503, 331] width 15 height 10
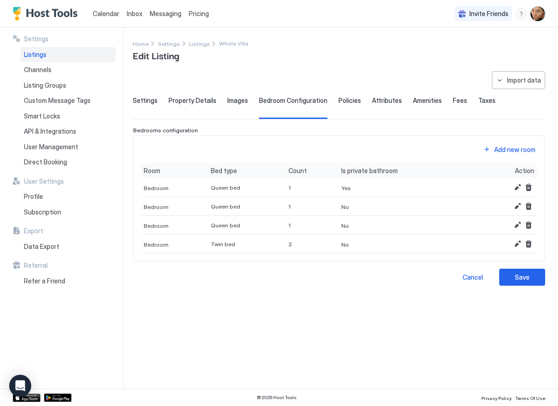
scroll to position [0, 0]
click at [489, 206] on button "Edit" at bounding box center [517, 206] width 11 height 11
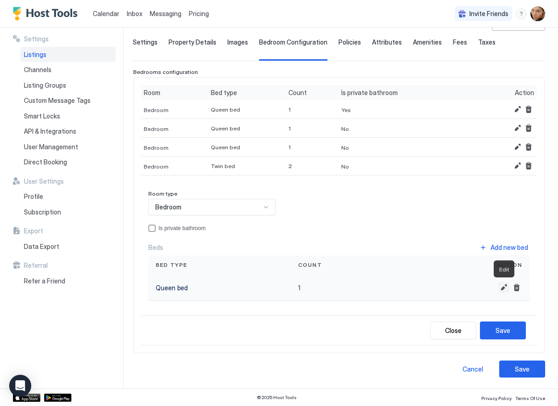
scroll to position [58, 0]
click at [161, 228] on div "Is private bathroom" at bounding box center [181, 229] width 47 height 6
click at [489, 333] on div "Save" at bounding box center [503, 331] width 15 height 10
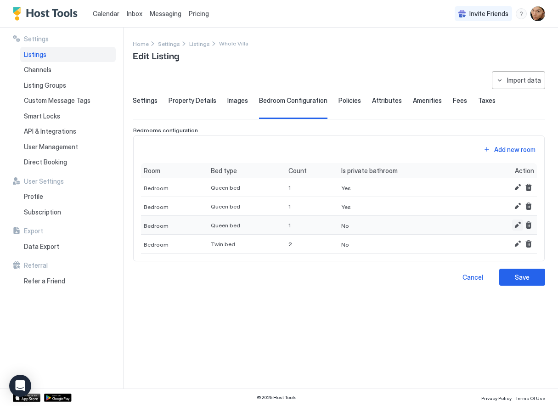
click at [489, 226] on button "Edit" at bounding box center [517, 225] width 11 height 11
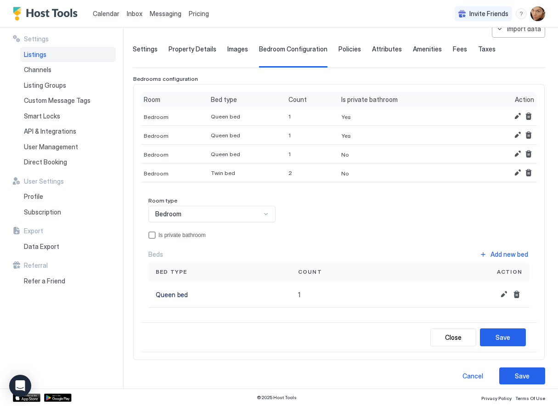
scroll to position [53, 0]
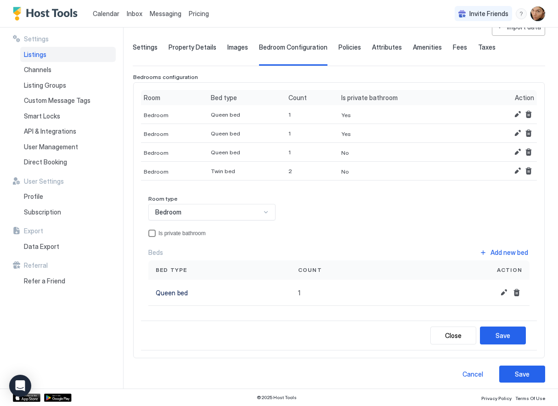
click at [198, 233] on div "Is private bathroom" at bounding box center [181, 233] width 47 height 6
click at [489, 334] on div "Save" at bounding box center [503, 336] width 15 height 10
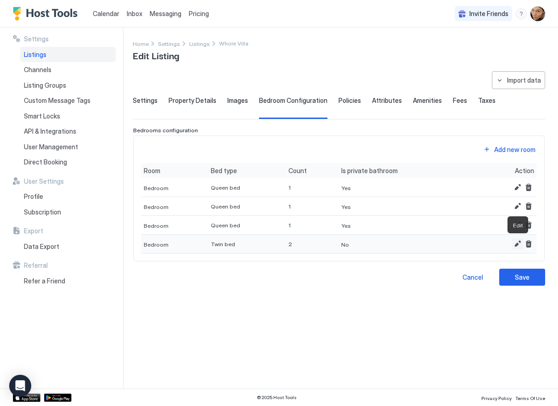
click at [489, 244] on button "Edit" at bounding box center [517, 243] width 11 height 11
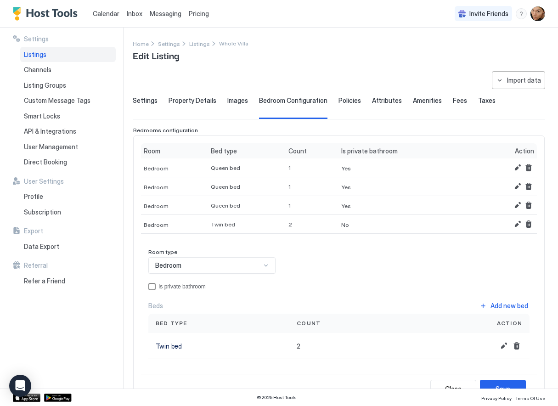
click at [196, 286] on div "Is private bathroom" at bounding box center [181, 286] width 47 height 6
click at [489, 386] on div "Save" at bounding box center [503, 389] width 15 height 10
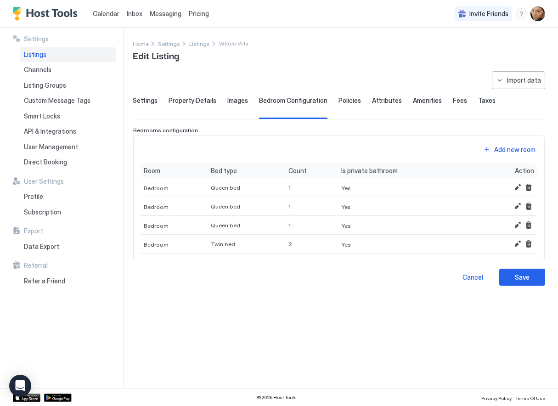
click at [347, 102] on span "Policies" at bounding box center [350, 100] width 23 height 8
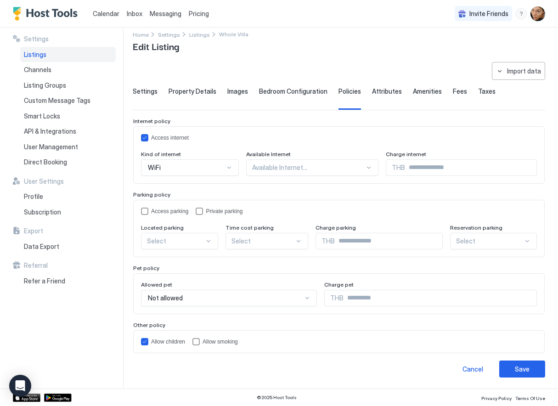
scroll to position [9, 0]
click at [379, 93] on span "Attributes" at bounding box center [387, 92] width 30 height 8
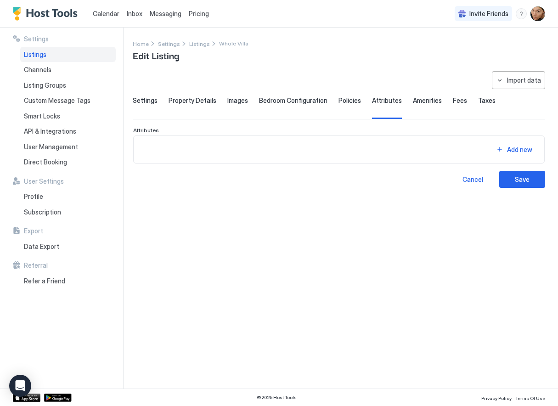
click at [416, 101] on span "Amenities" at bounding box center [427, 100] width 29 height 8
click at [458, 101] on div "Settings Property Details Images Bedroom Configuration Policies Attributes Amen…" at bounding box center [339, 107] width 413 height 23
click at [454, 101] on span "Fees" at bounding box center [460, 100] width 14 height 8
click at [478, 102] on span "Taxes" at bounding box center [486, 100] width 17 height 8
click at [489, 82] on div "Import data" at bounding box center [524, 80] width 34 height 10
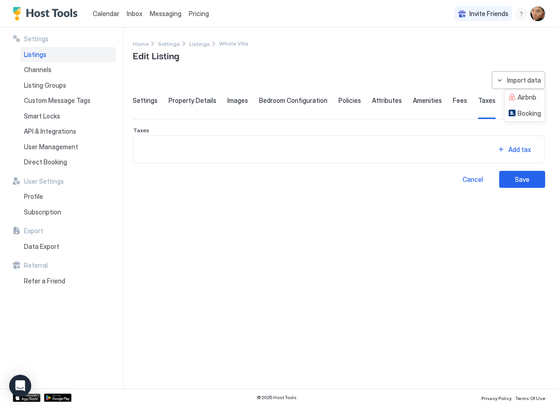
click at [452, 66] on div at bounding box center [279, 203] width 558 height 406
click at [139, 100] on span "Settings" at bounding box center [145, 100] width 25 height 8
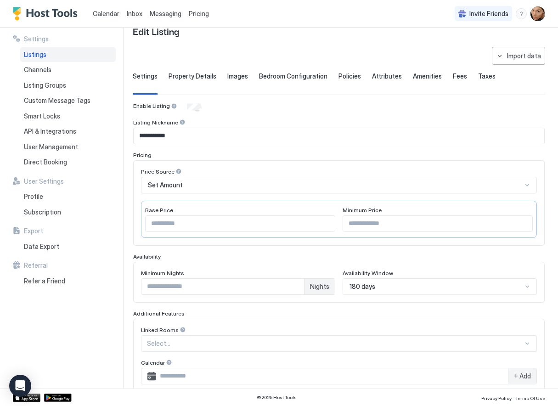
scroll to position [35, 0]
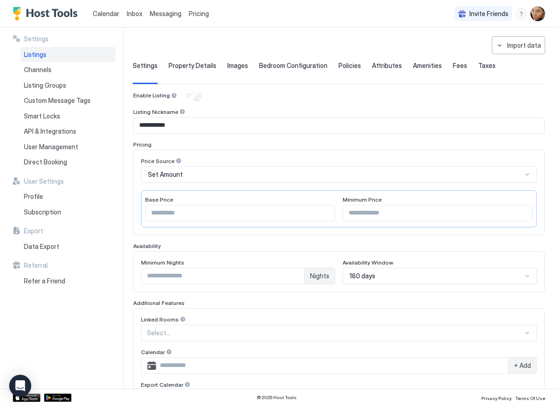
click at [248, 175] on div "Set Amount" at bounding box center [335, 174] width 374 height 8
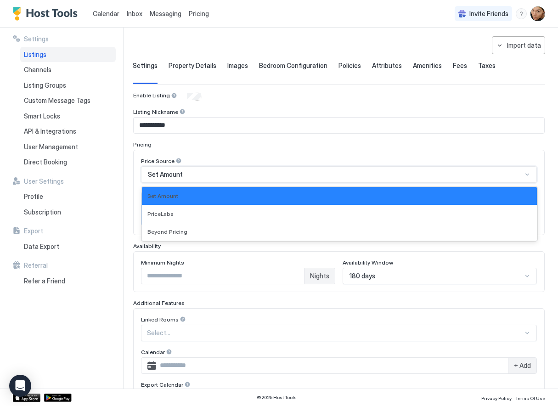
click at [251, 153] on div "Price Source Set Amount selected, 1 of 3. 3 results available. Use Up and Down …" at bounding box center [339, 192] width 412 height 85
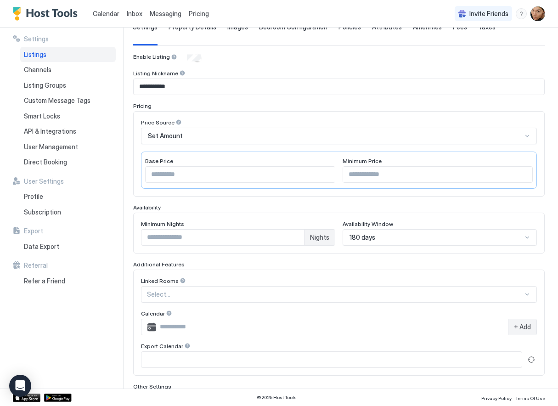
scroll to position [158, 0]
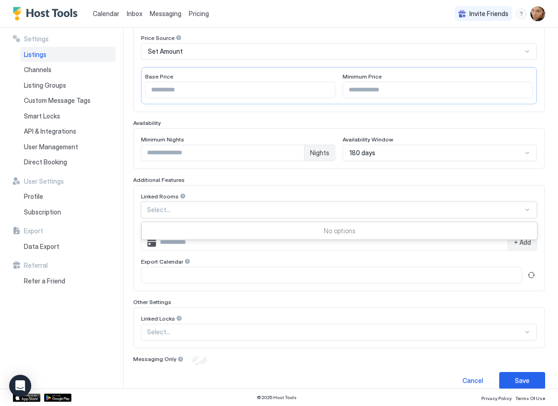
click at [198, 212] on div at bounding box center [335, 210] width 376 height 8
click at [225, 198] on div "Linked Rooms" at bounding box center [339, 197] width 396 height 9
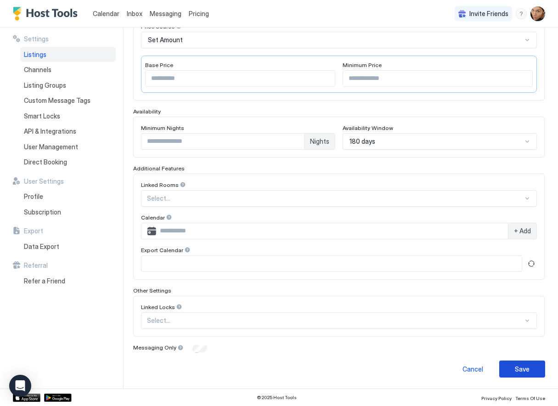
scroll to position [169, 0]
click at [489, 366] on div "Save" at bounding box center [522, 370] width 15 height 10
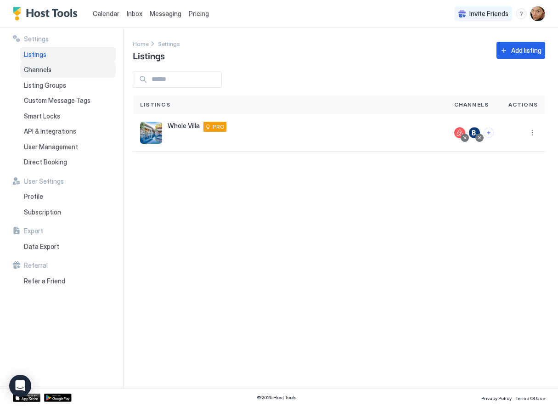
click at [41, 69] on span "Channels" at bounding box center [38, 70] width 28 height 8
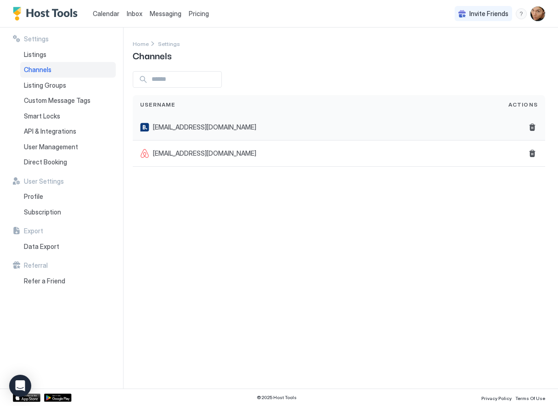
click at [184, 128] on span "bc@bradycline.com" at bounding box center [204, 127] width 103 height 8
click at [48, 82] on span "Listing Groups" at bounding box center [45, 85] width 42 height 8
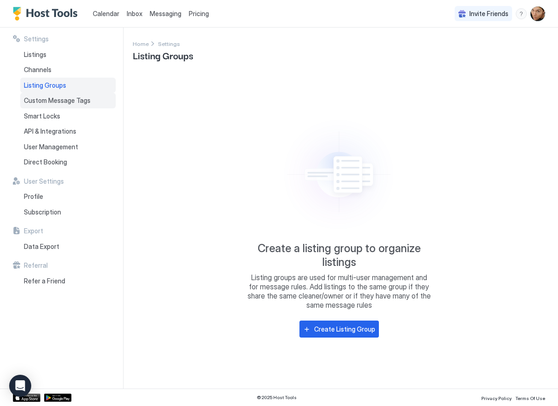
click at [55, 100] on span "Custom Message Tags" at bounding box center [57, 100] width 67 height 8
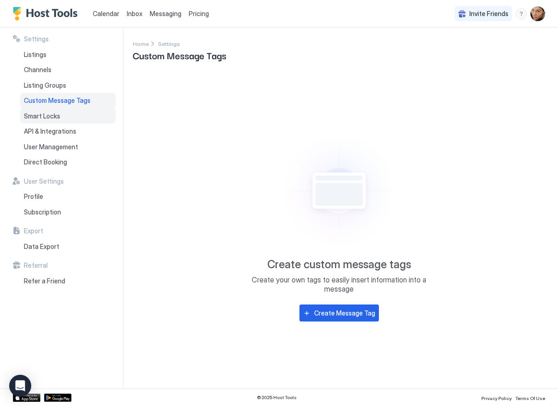
click at [48, 115] on span "Smart Locks" at bounding box center [42, 116] width 36 height 8
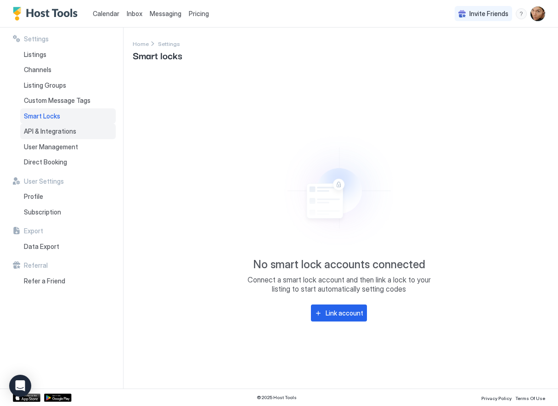
click at [47, 135] on div "API & Integrations" at bounding box center [68, 132] width 96 height 16
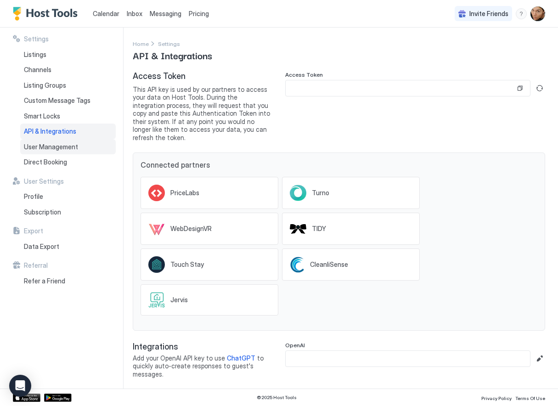
click at [60, 145] on span "User Management" at bounding box center [51, 147] width 54 height 8
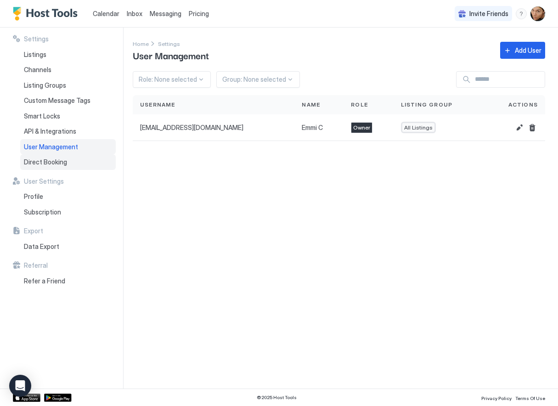
click at [57, 161] on span "Direct Booking" at bounding box center [45, 162] width 43 height 8
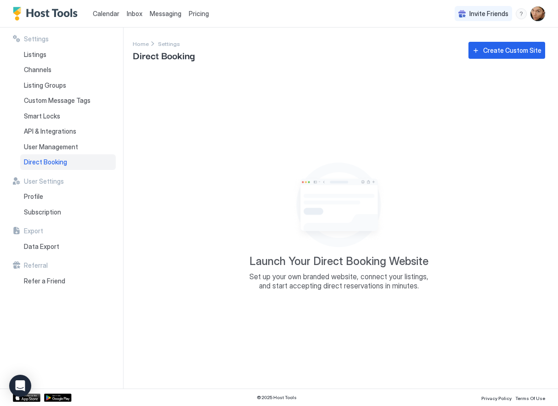
click at [197, 220] on div "Launch Your Direct Booking Website Set up your own branded website, connect you…" at bounding box center [339, 224] width 413 height 306
click at [317, 266] on span "Launch Your Direct Booking Website" at bounding box center [338, 262] width 179 height 14
click at [37, 53] on span "Listings" at bounding box center [35, 55] width 23 height 8
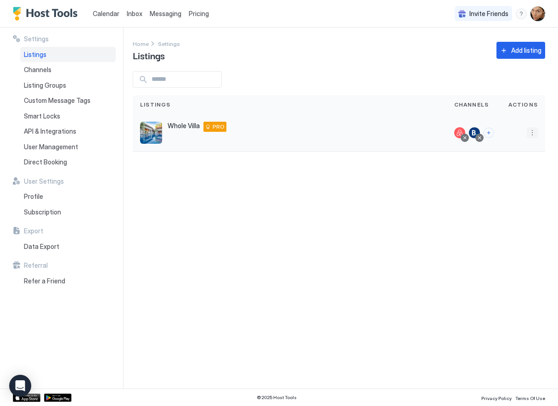
click at [489, 131] on button "More options" at bounding box center [532, 132] width 11 height 11
click at [489, 173] on span "Listing Settings" at bounding box center [511, 175] width 41 height 7
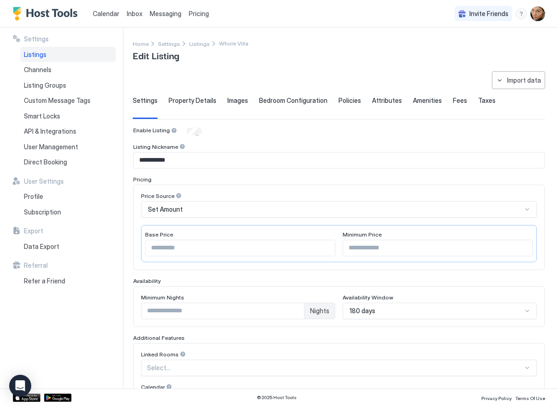
click at [407, 308] on div "180 days" at bounding box center [440, 311] width 194 height 17
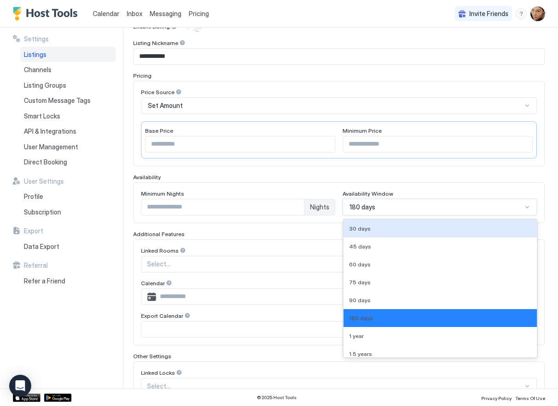
click at [462, 181] on div "Availability Minimum Nights * Nights Availability Window 30 days, 1 of 9. 9 res…" at bounding box center [339, 199] width 412 height 50
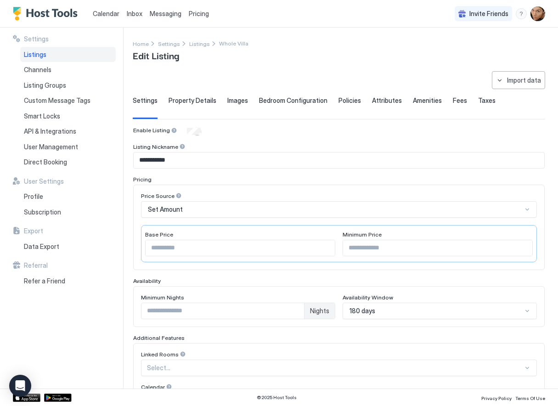
scroll to position [0, 0]
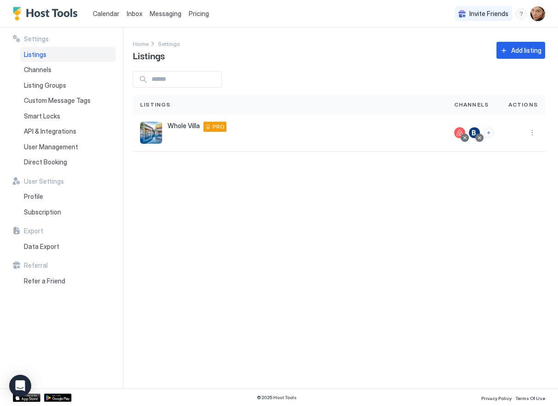
click at [187, 248] on div "Settings Home Settings Listings Add listing Listings Channels Actions Whole Vil…" at bounding box center [345, 208] width 425 height 361
